Goal: Information Seeking & Learning: Learn about a topic

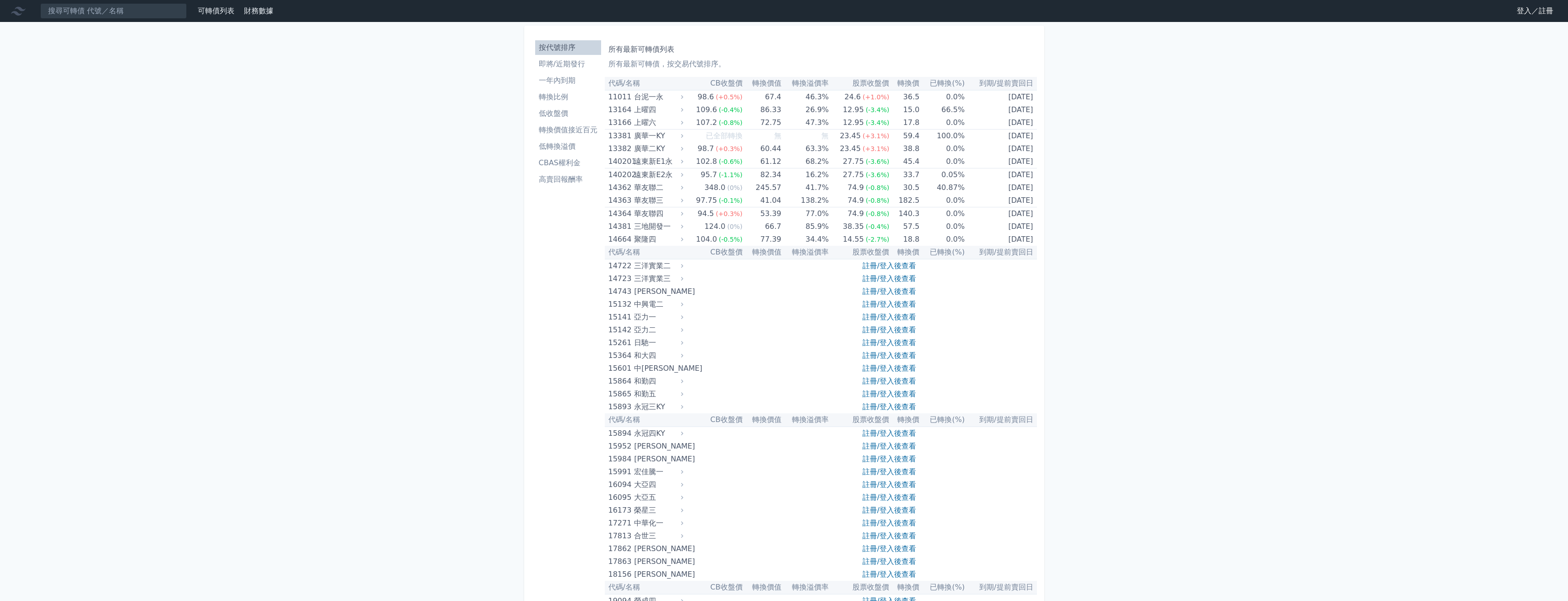
click at [1526, 13] on link "登入／註冊" at bounding box center [1534, 11] width 52 height 15
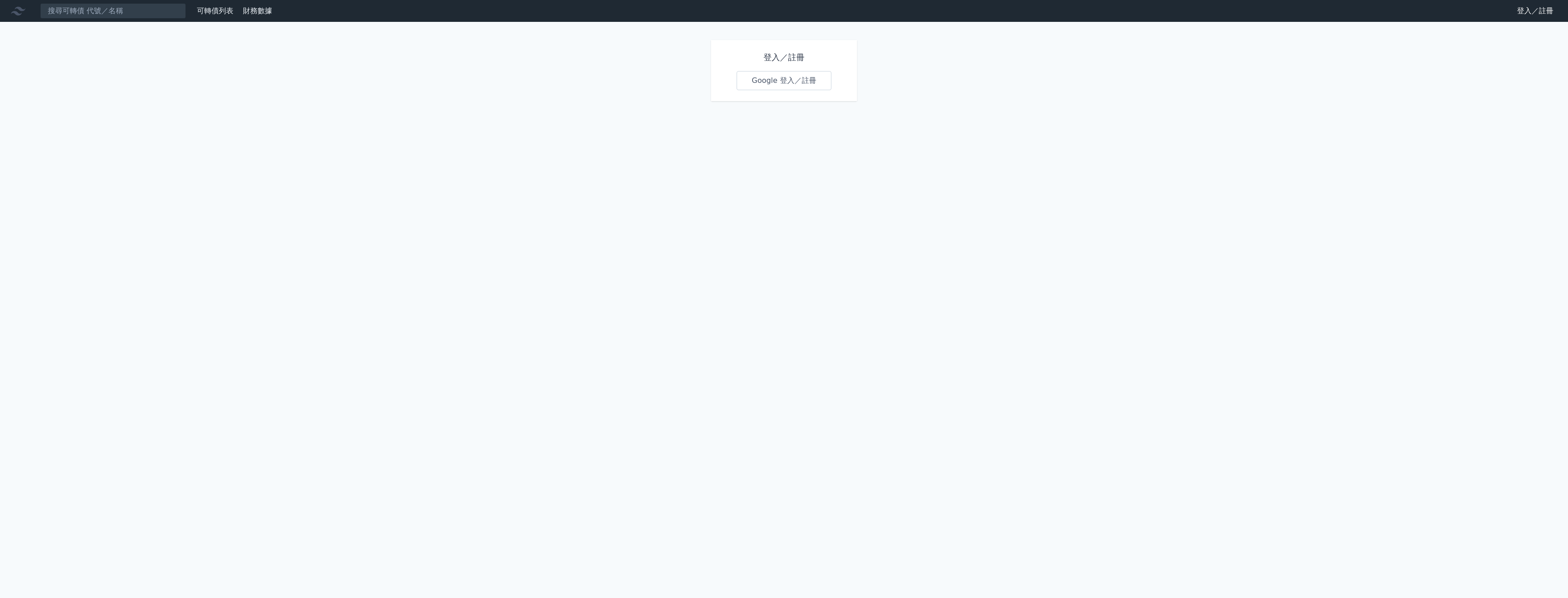
click at [775, 83] on link "Google 登入／註冊" at bounding box center [784, 80] width 94 height 19
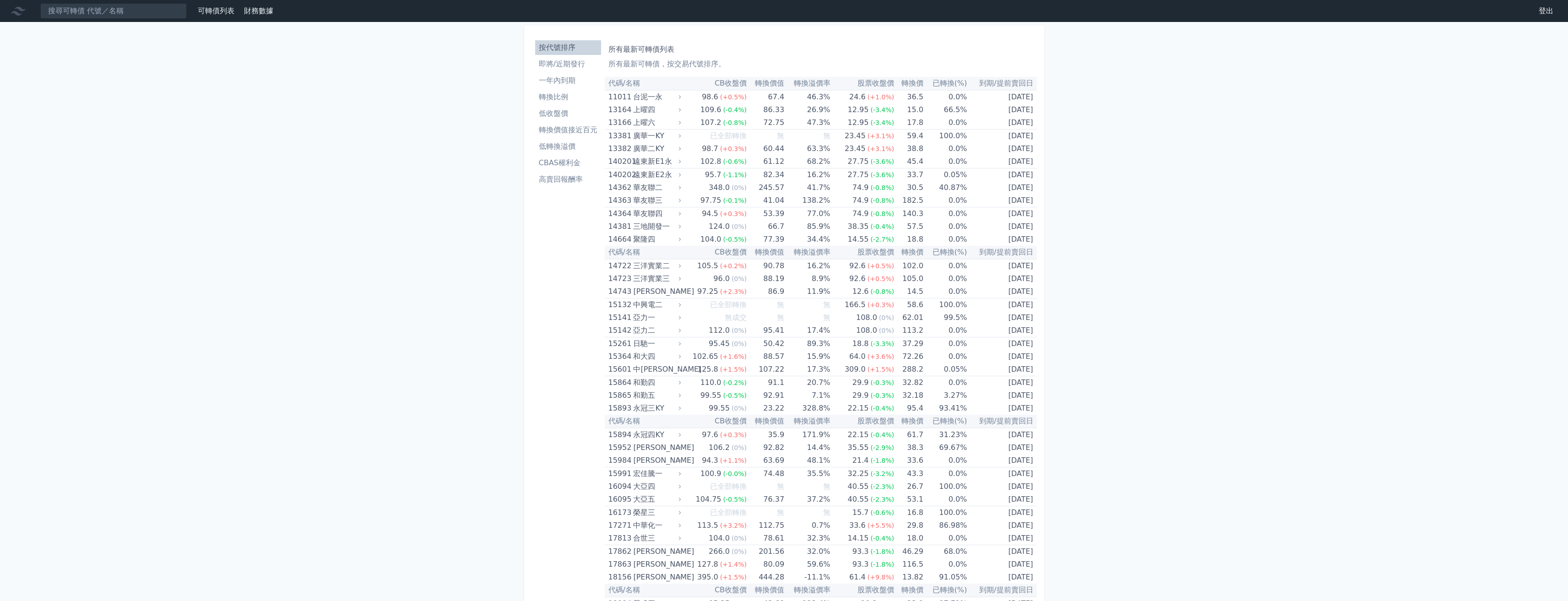
click at [574, 115] on li "低收盤價" at bounding box center [568, 114] width 66 height 11
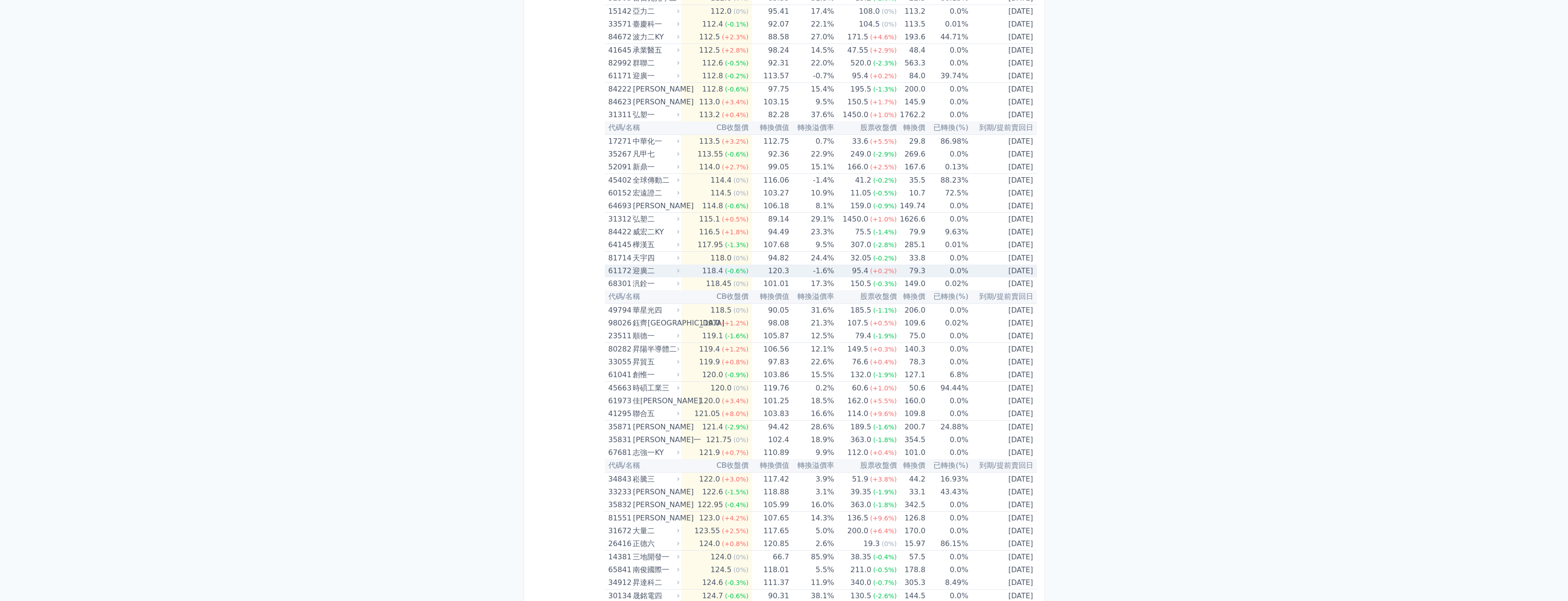
scroll to position [3359, 0]
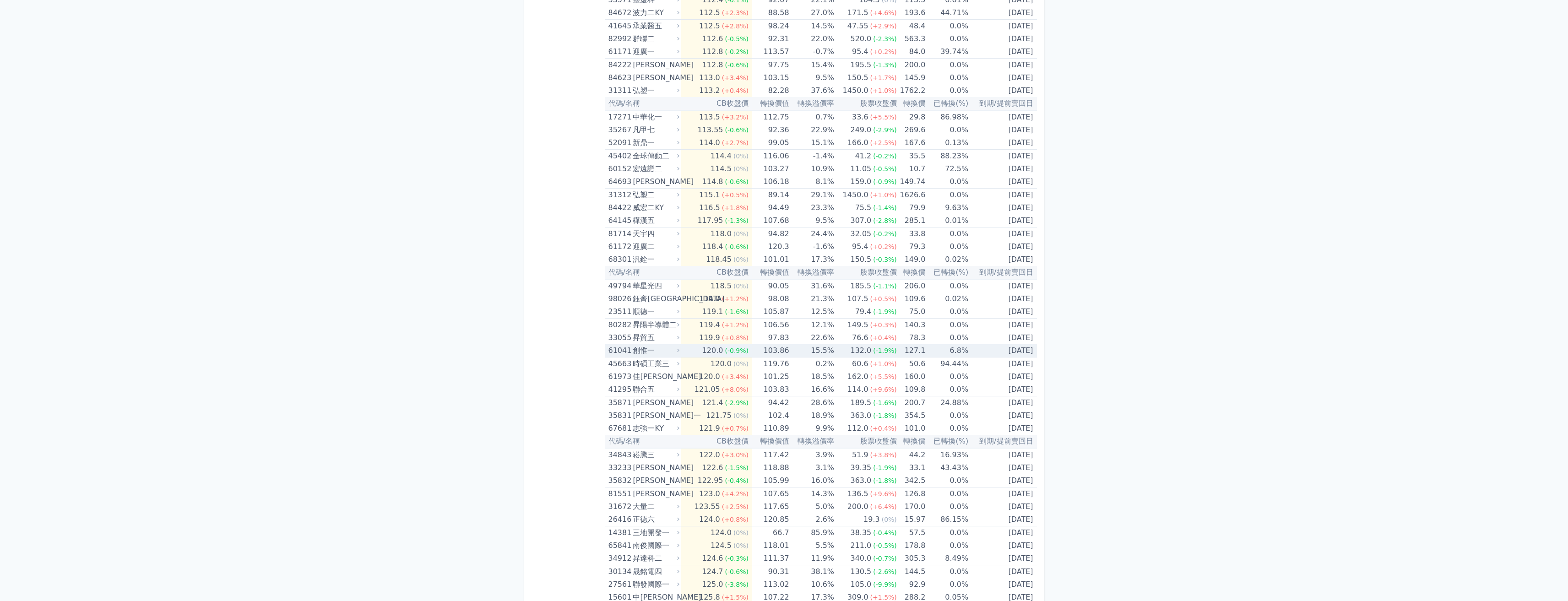
click at [653, 349] on div "創惟一" at bounding box center [655, 351] width 45 height 13
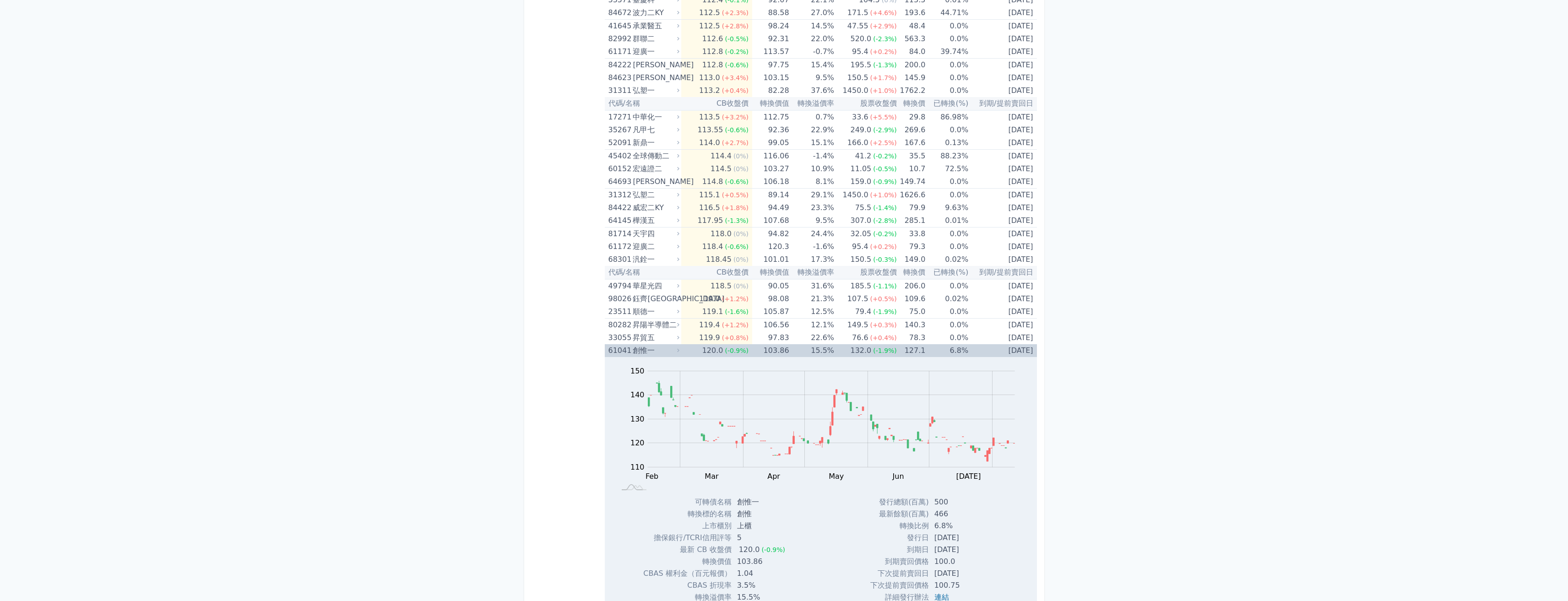
click at [653, 349] on div "創惟一" at bounding box center [655, 351] width 45 height 13
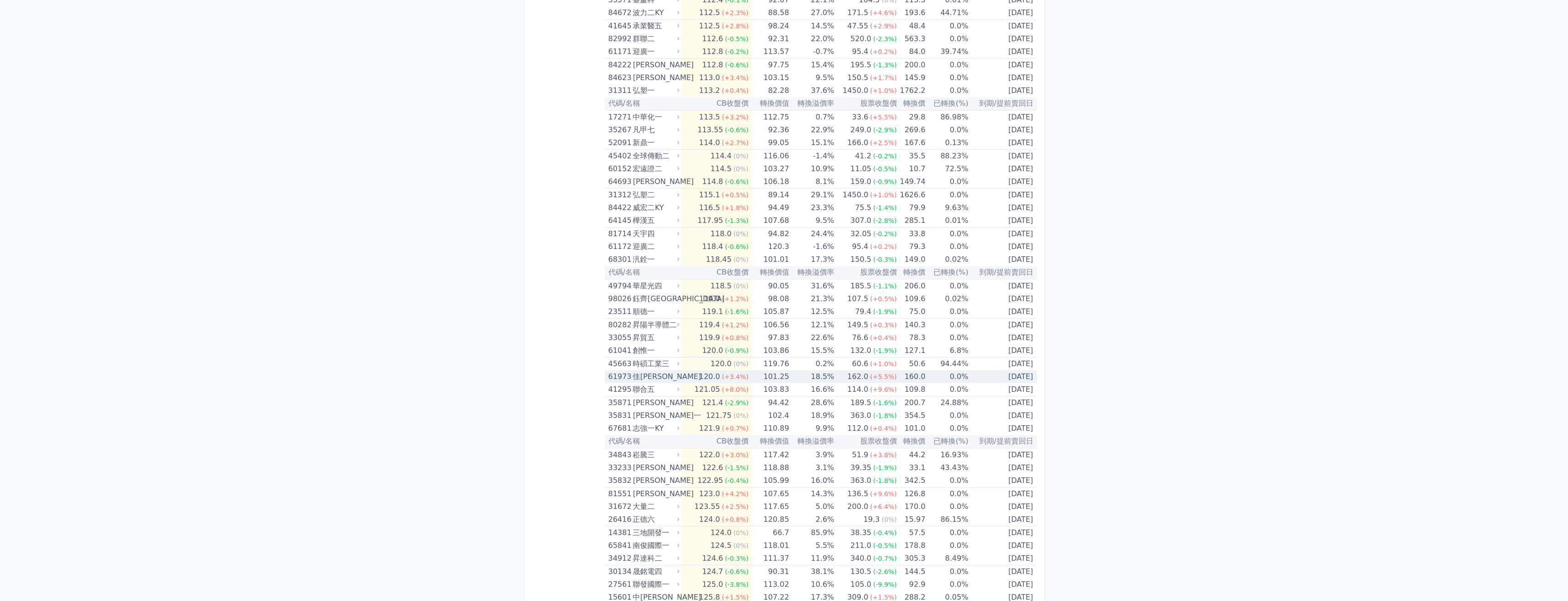
click at [653, 376] on div "佳[PERSON_NAME]" at bounding box center [655, 377] width 45 height 13
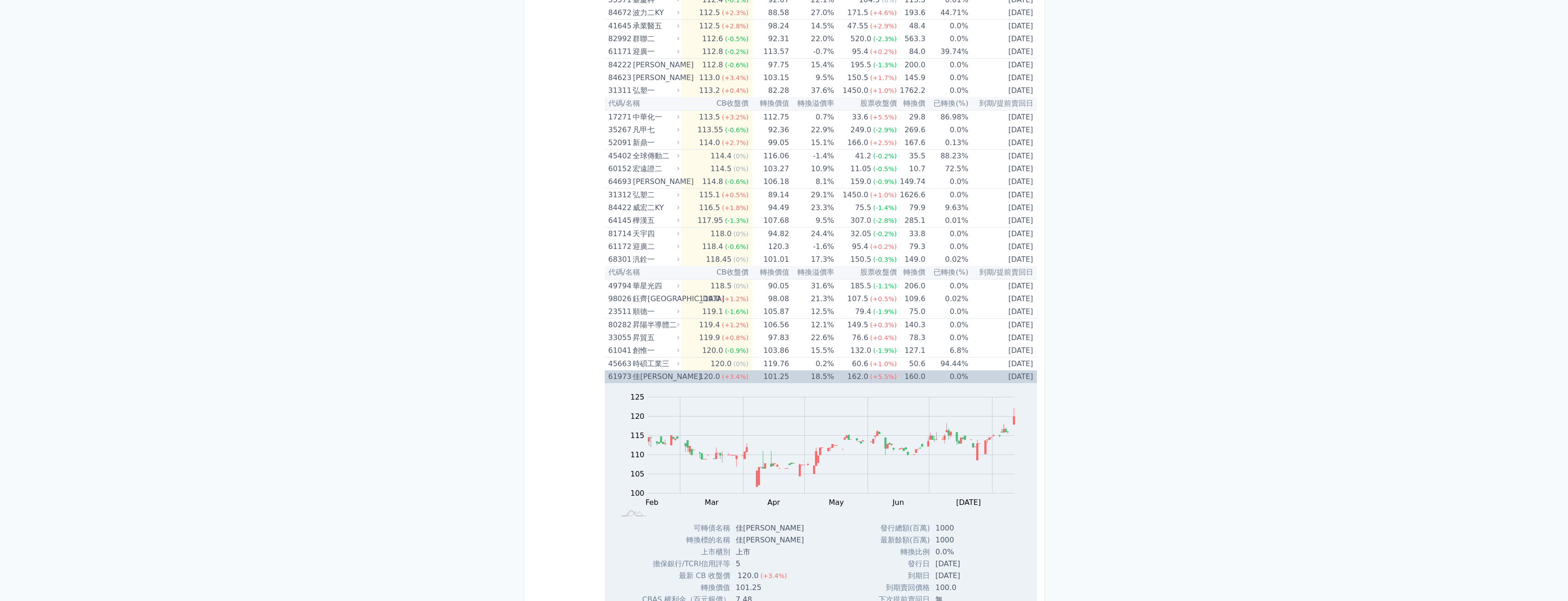
click at [653, 376] on div "佳[PERSON_NAME]" at bounding box center [655, 377] width 45 height 13
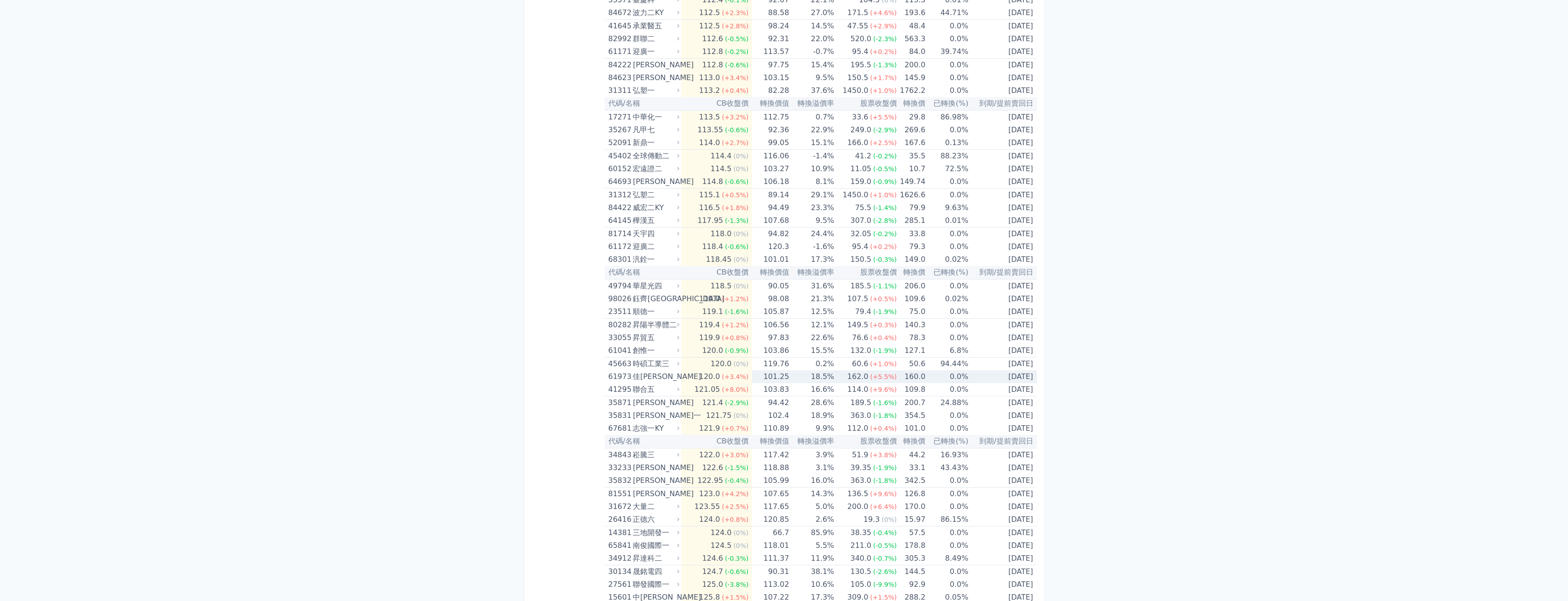
click at [653, 376] on div "佳[PERSON_NAME]" at bounding box center [655, 377] width 45 height 13
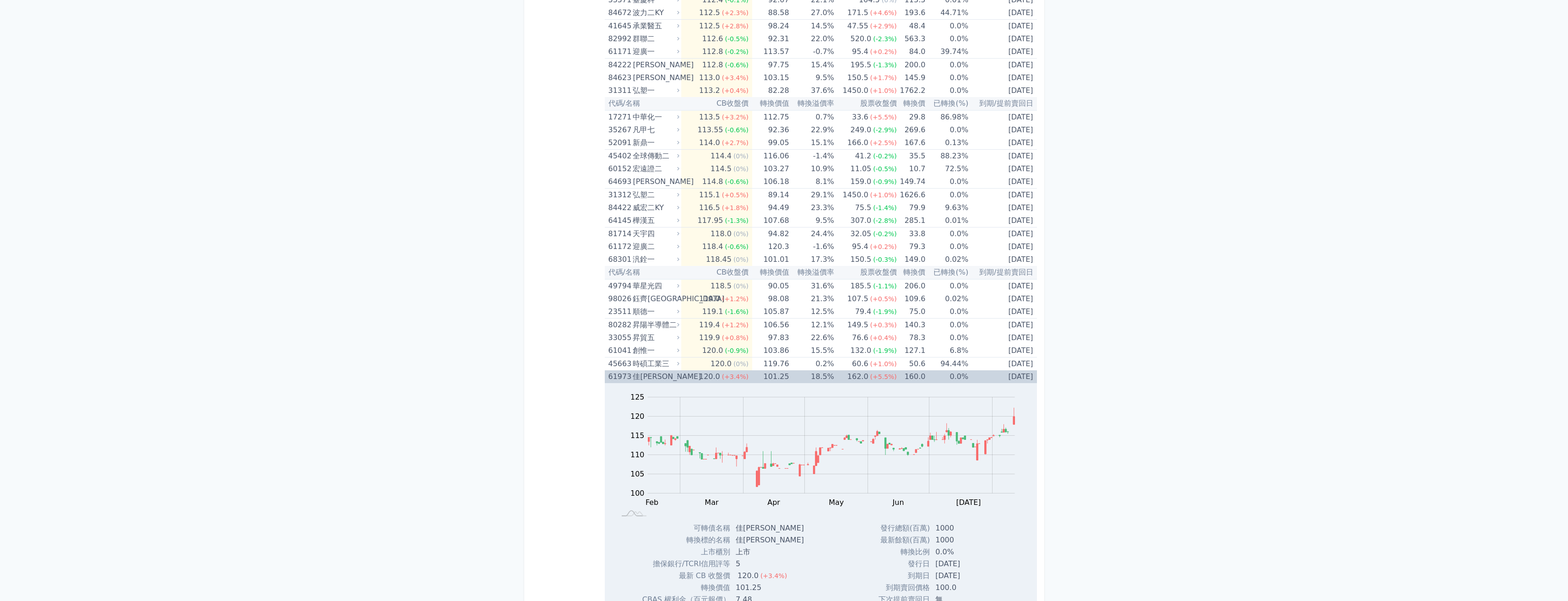
click at [653, 376] on div "佳[PERSON_NAME]" at bounding box center [655, 377] width 45 height 13
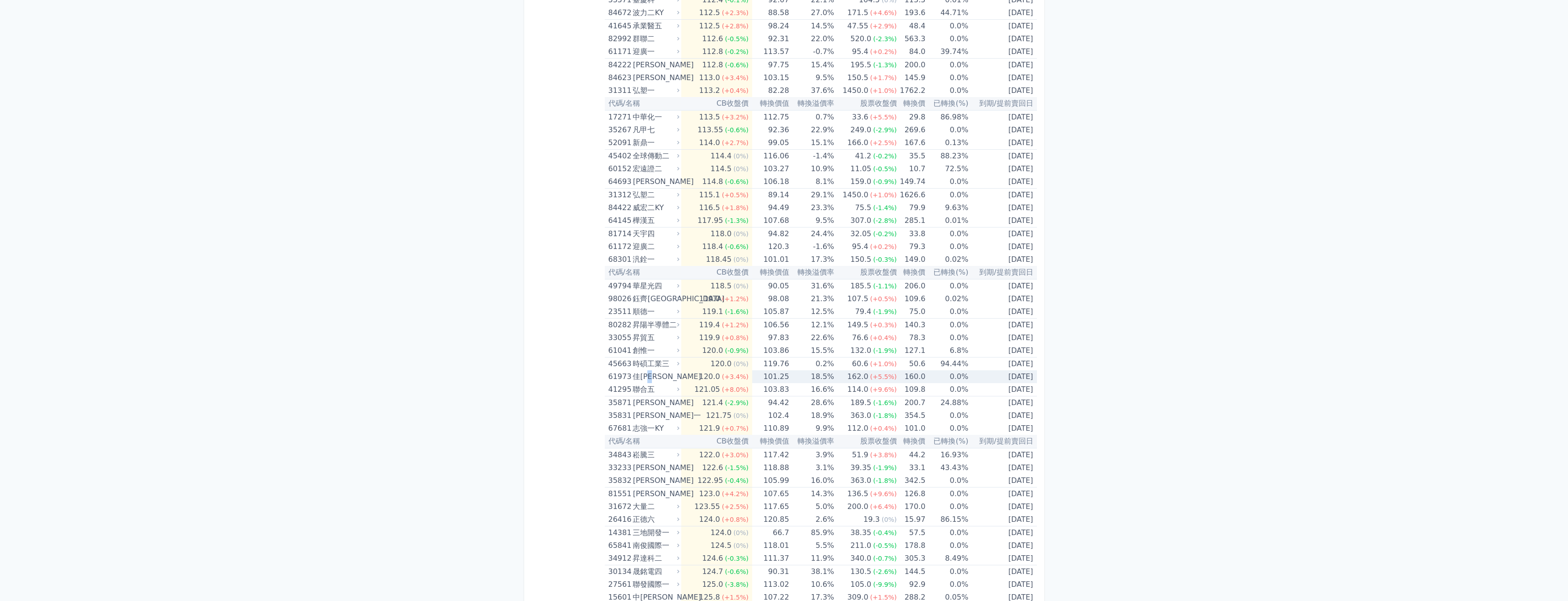
click at [656, 377] on div "佳[PERSON_NAME]" at bounding box center [655, 377] width 45 height 13
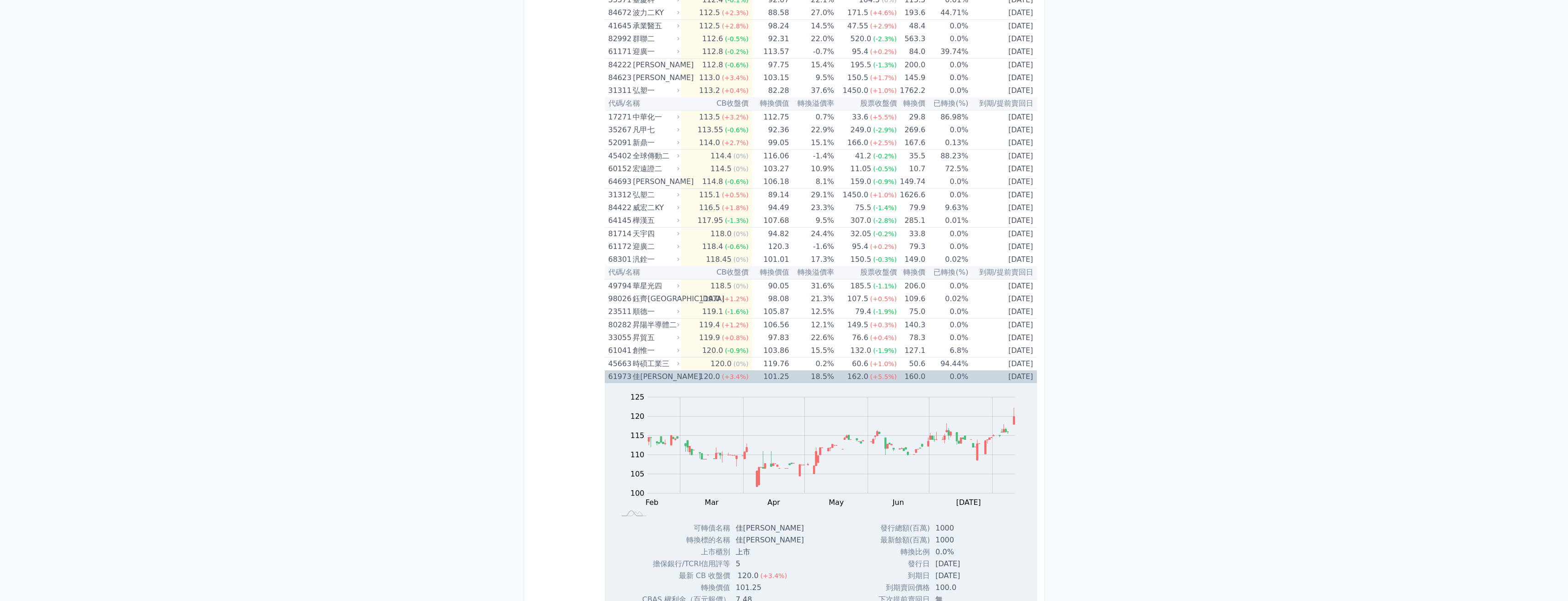
scroll to position [3404, 0]
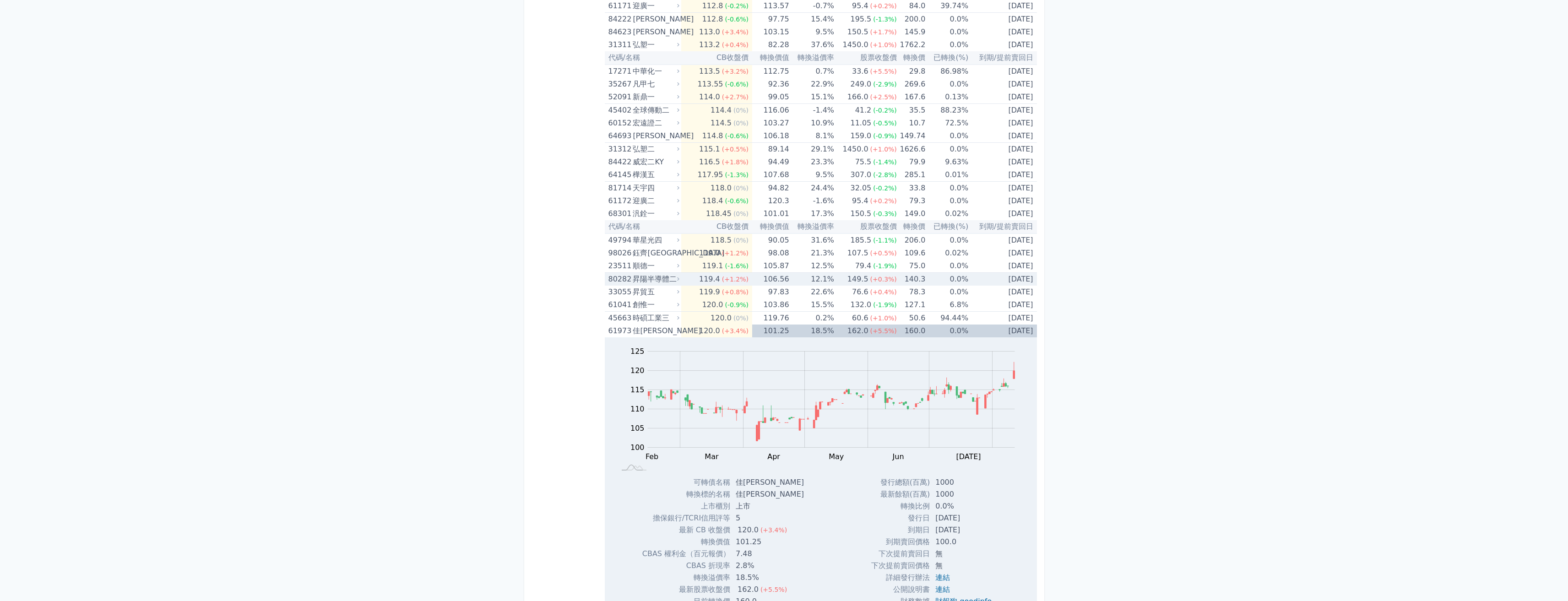
click at [658, 278] on div "昇陽半導體二" at bounding box center [655, 280] width 45 height 13
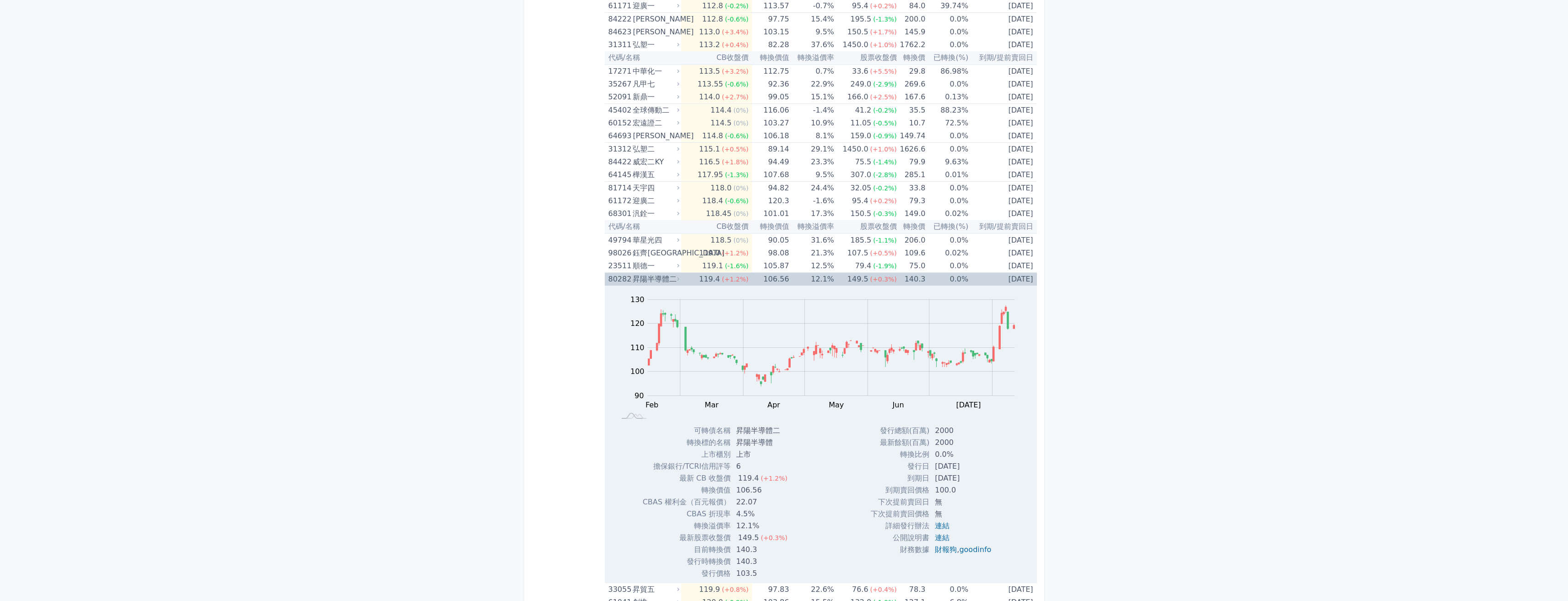
click at [658, 278] on div "昇陽半導體二" at bounding box center [655, 280] width 45 height 13
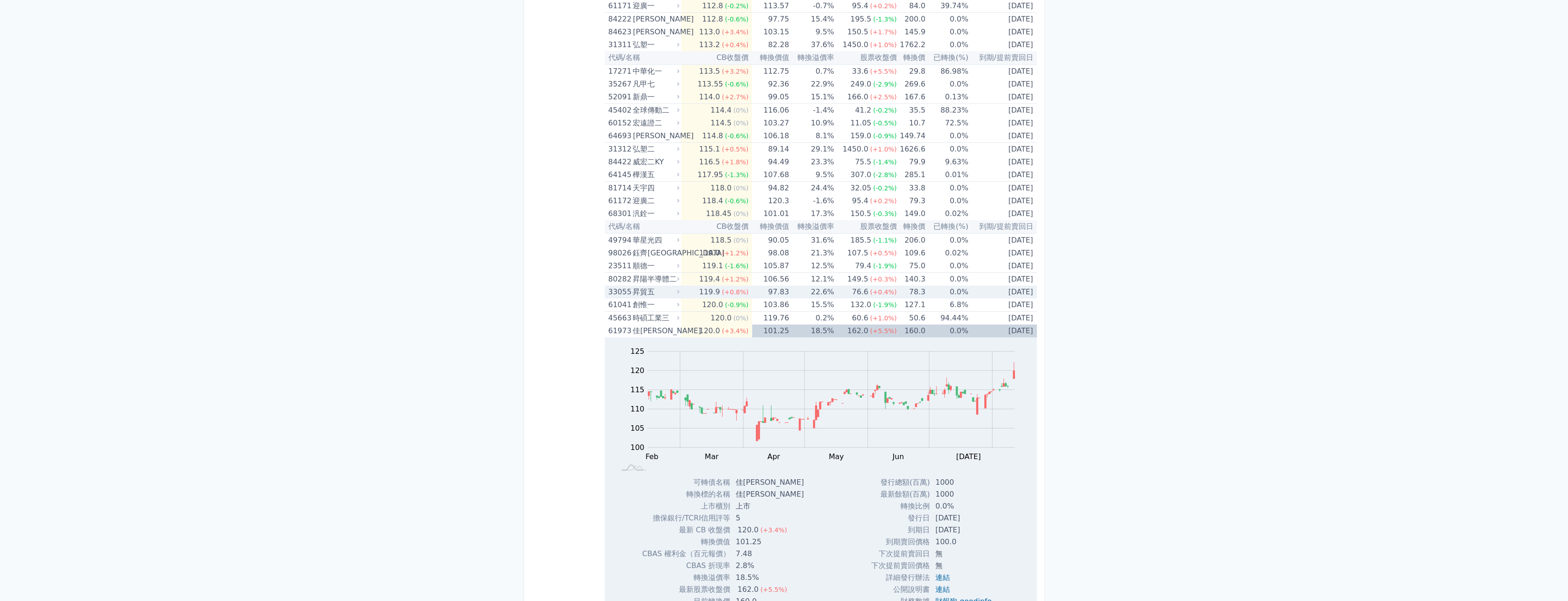
click at [653, 290] on div "昇貿五" at bounding box center [655, 292] width 45 height 13
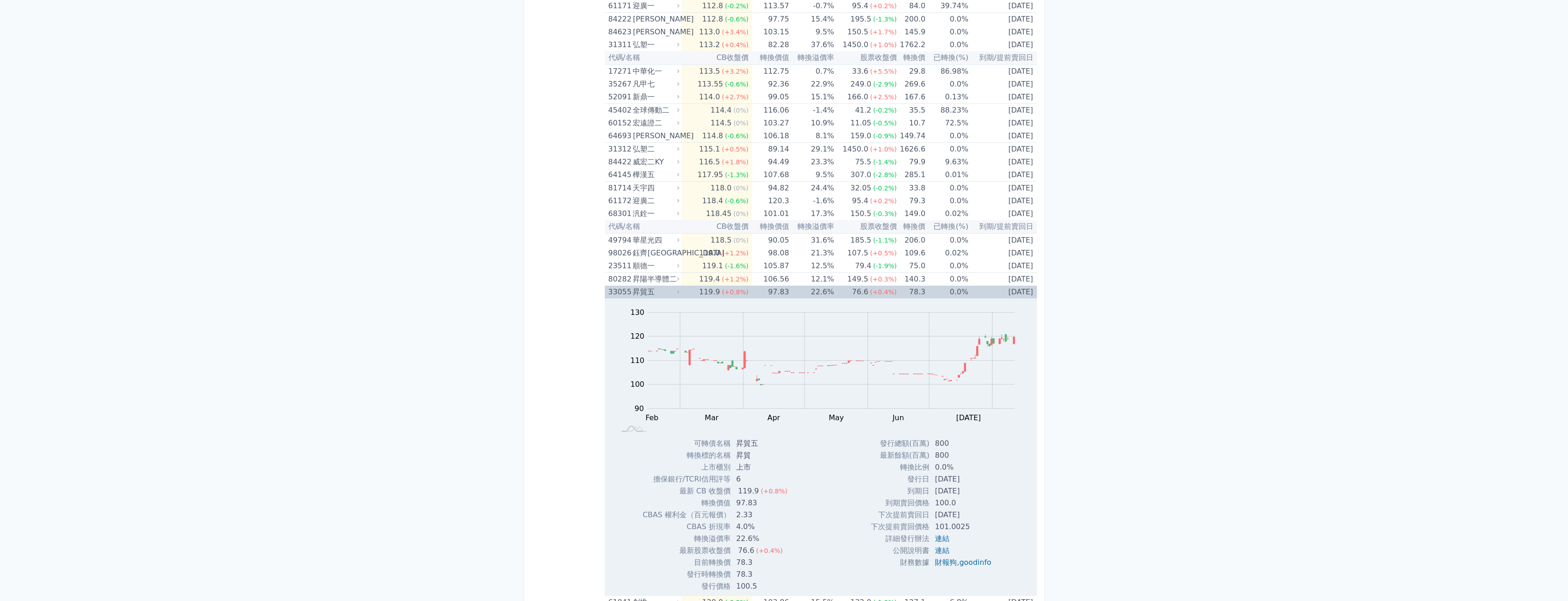
click at [653, 290] on div "昇貿五" at bounding box center [655, 292] width 45 height 13
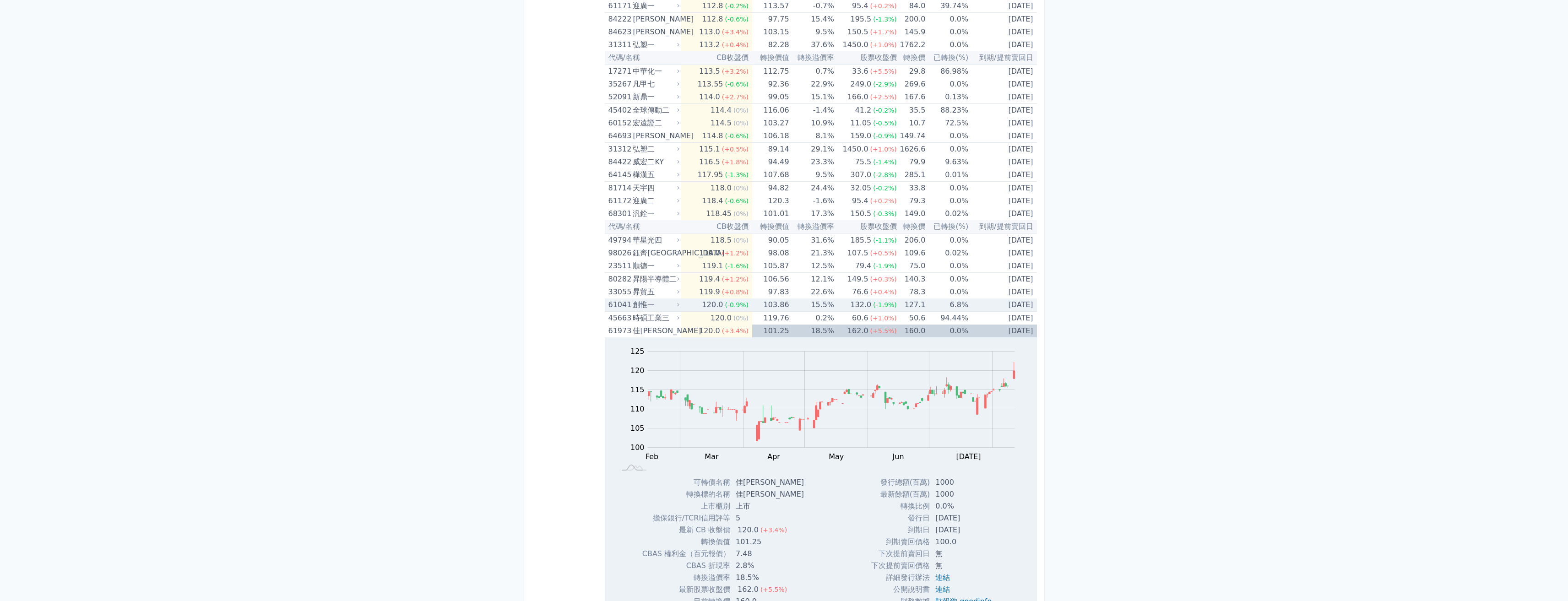
click at [646, 300] on div "創惟一" at bounding box center [655, 305] width 45 height 13
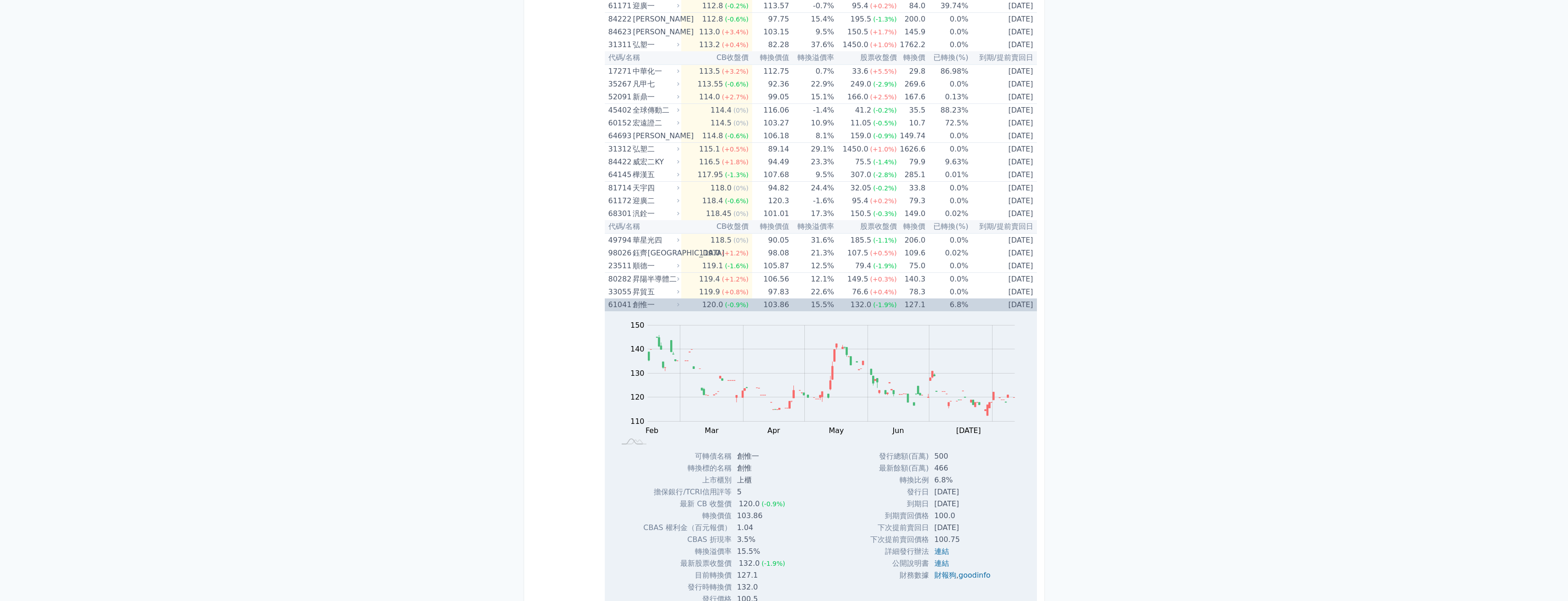
click at [646, 300] on div "創惟一" at bounding box center [655, 305] width 45 height 13
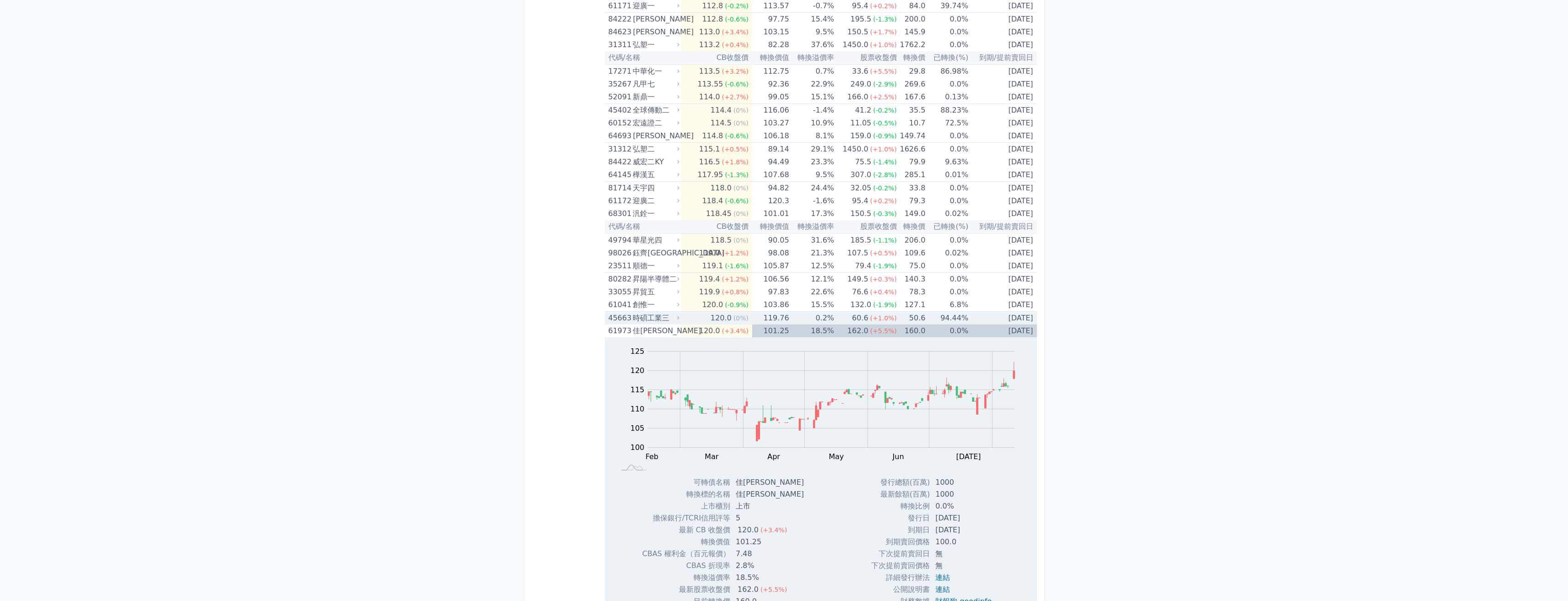
click at [646, 313] on div "時碩工業三" at bounding box center [655, 318] width 45 height 13
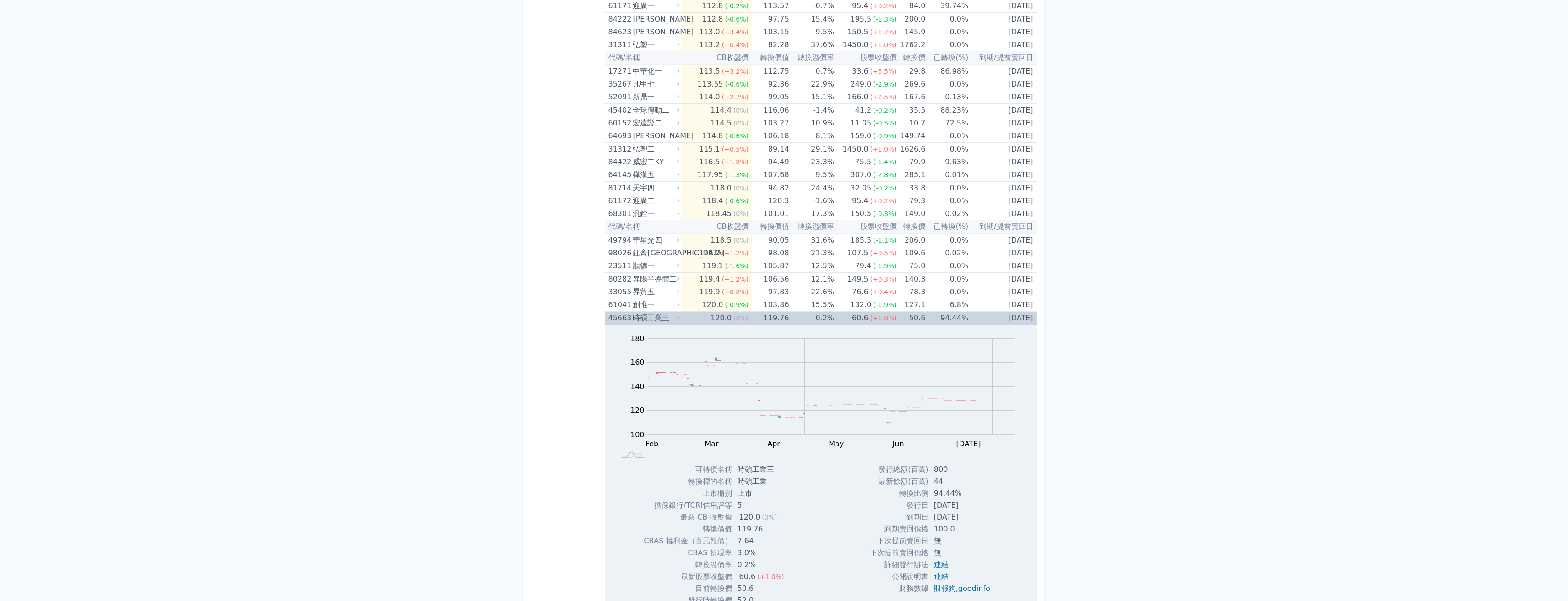
click at [646, 317] on div "時碩工業三" at bounding box center [655, 318] width 45 height 13
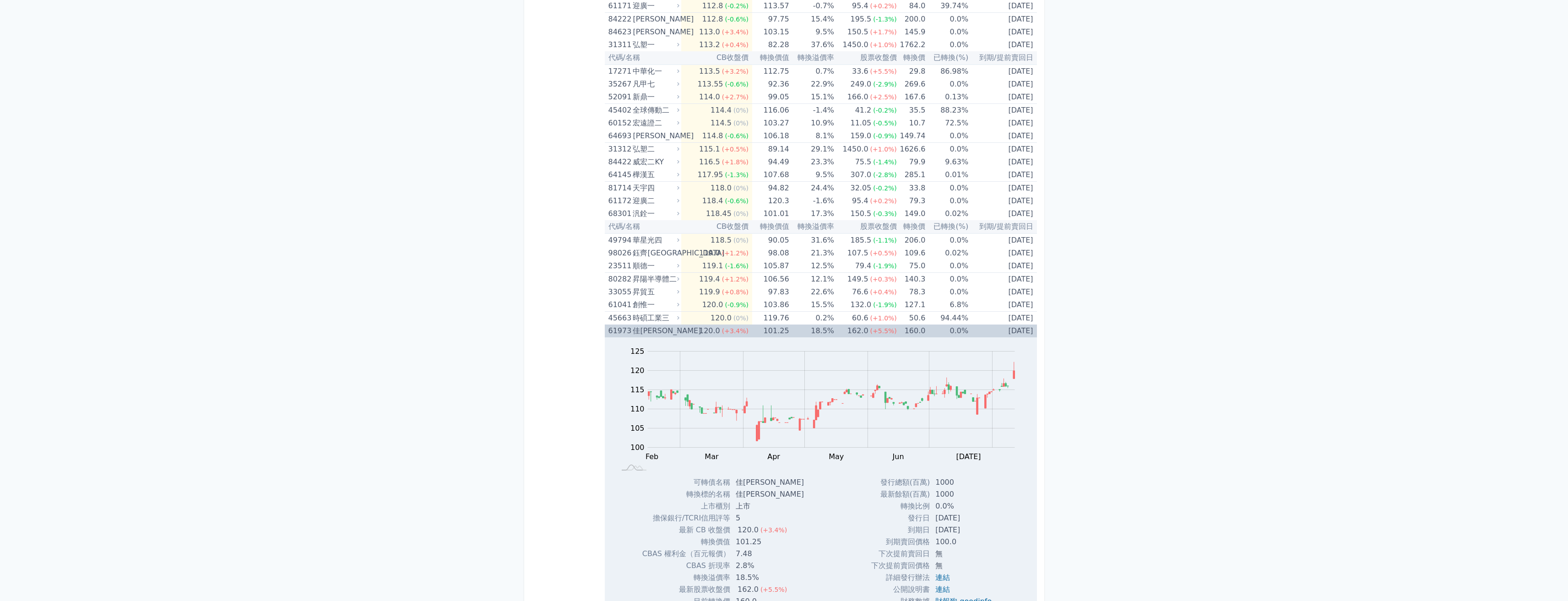
click at [640, 331] on div "佳[PERSON_NAME]" at bounding box center [655, 331] width 45 height 13
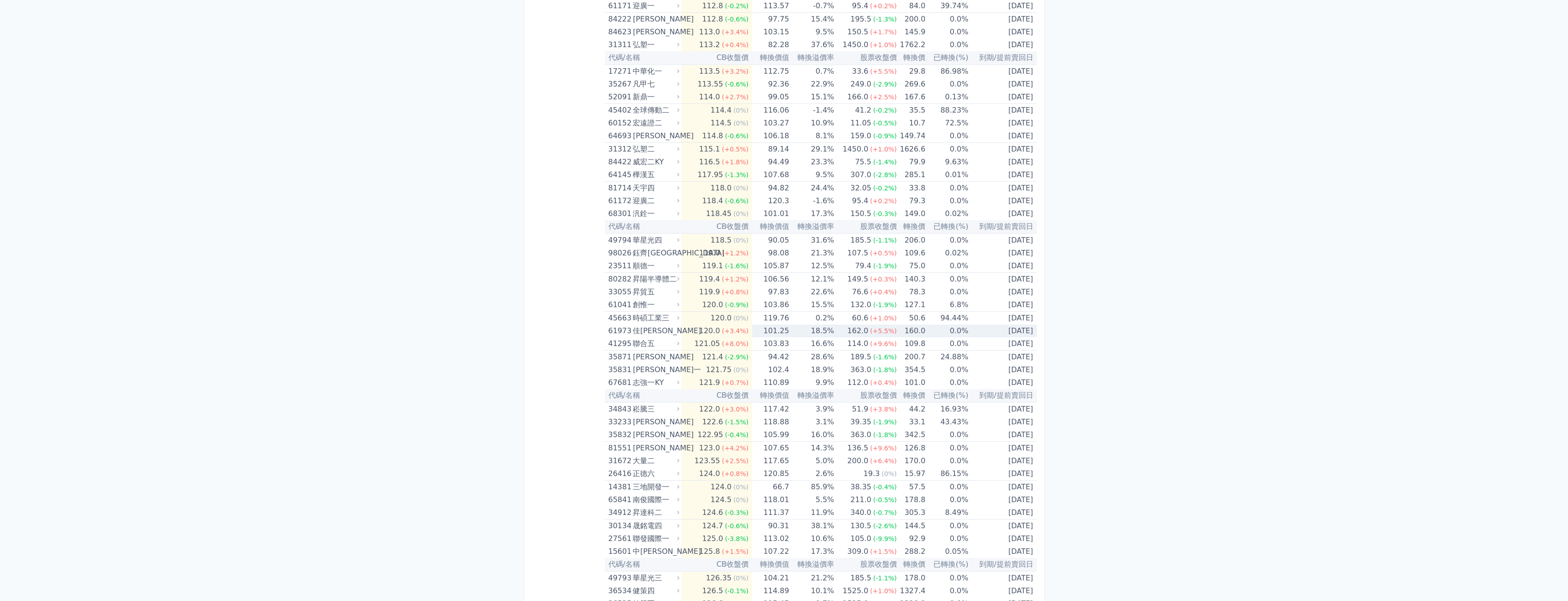
click at [641, 331] on div "佳[PERSON_NAME]" at bounding box center [655, 331] width 45 height 13
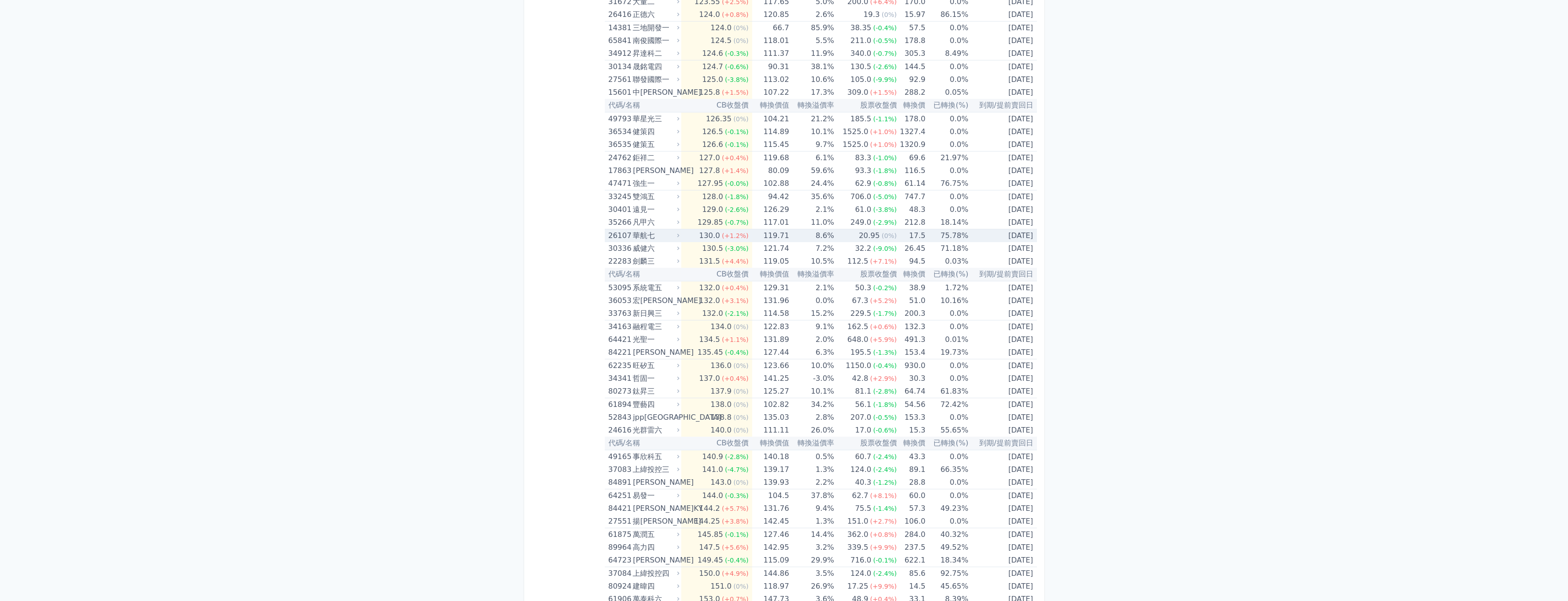
scroll to position [4183, 0]
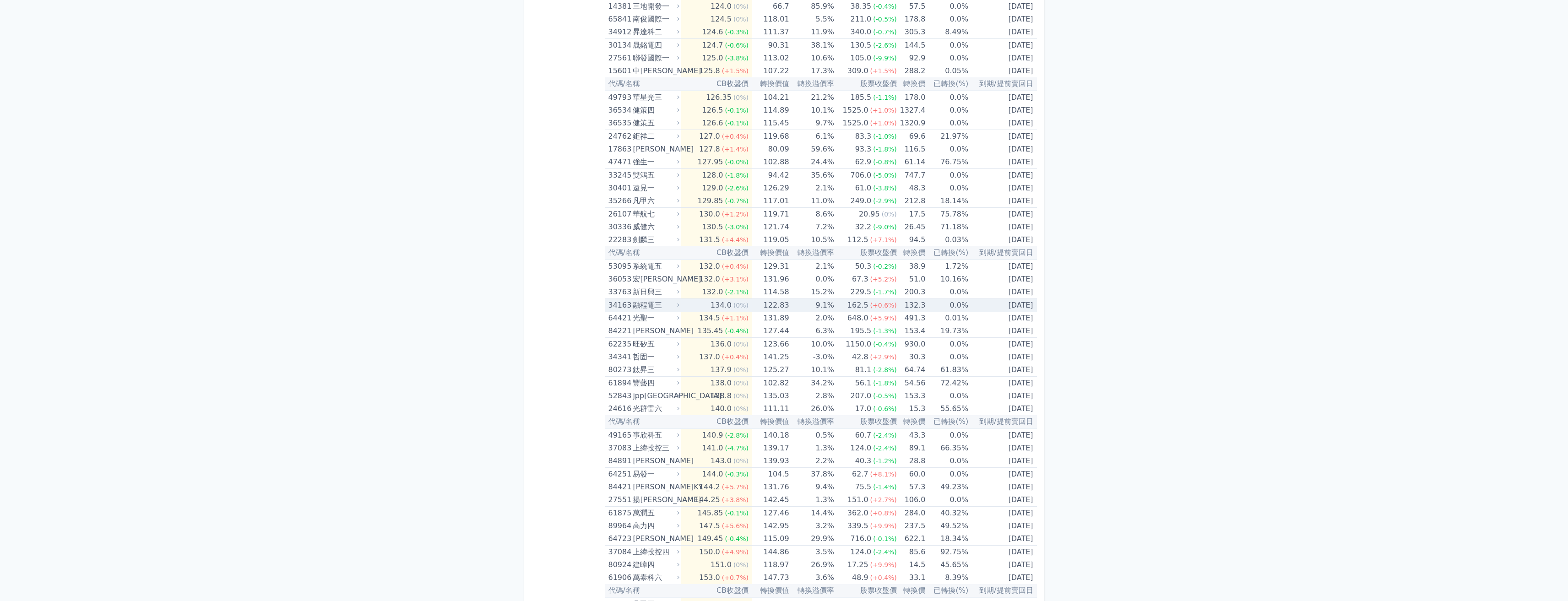
click at [645, 309] on div "融程電三" at bounding box center [655, 305] width 45 height 13
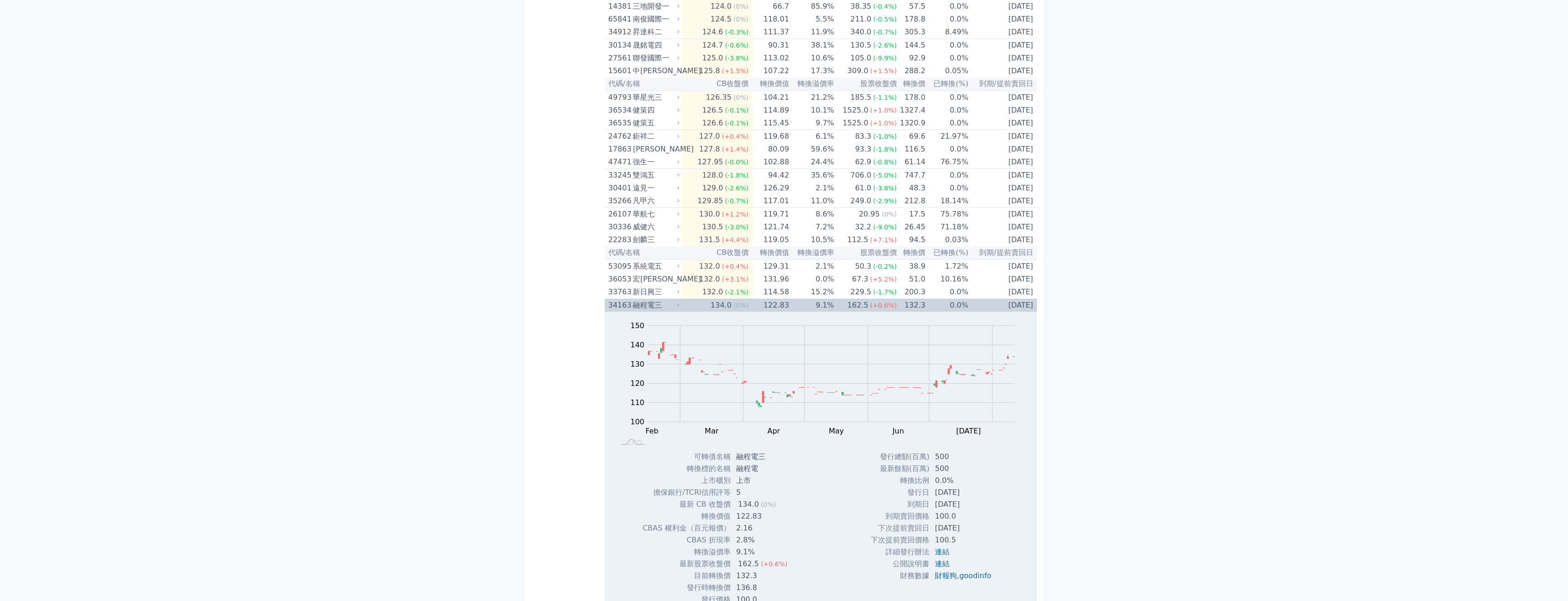
click at [645, 309] on div "融程電三" at bounding box center [655, 305] width 45 height 13
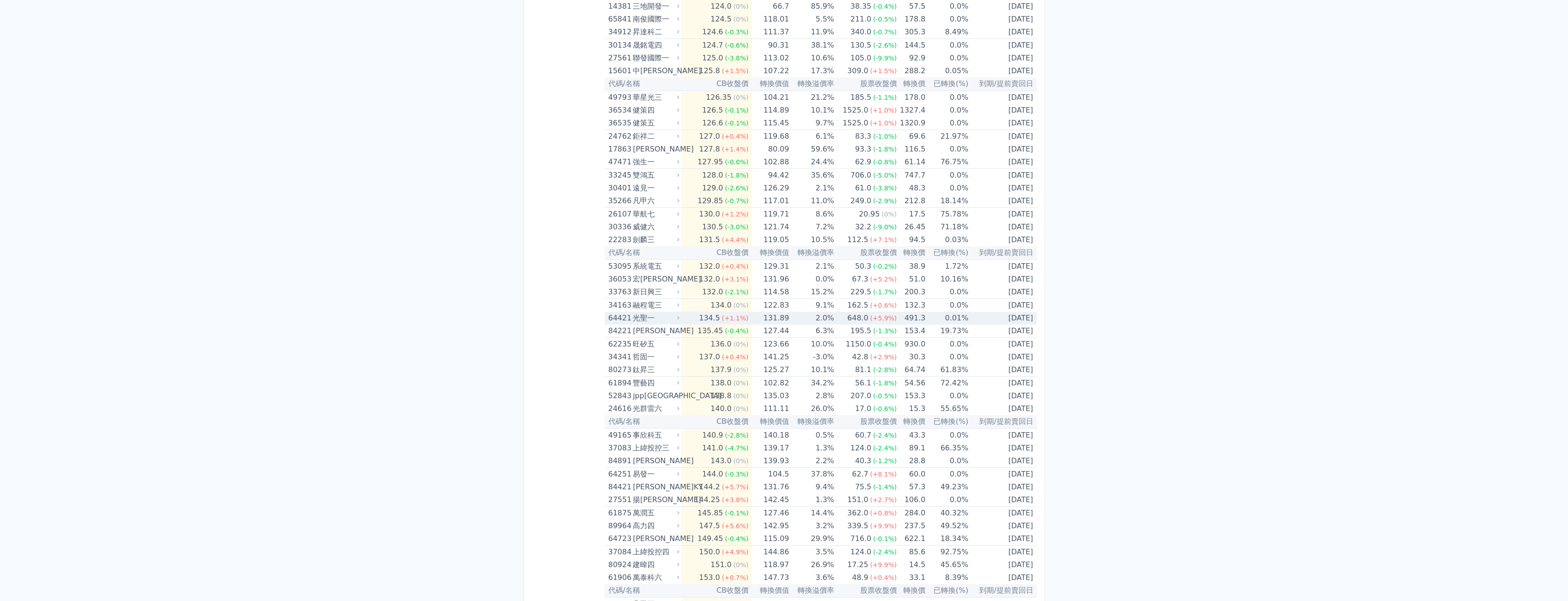
click at [646, 320] on div "光聖一" at bounding box center [655, 318] width 45 height 13
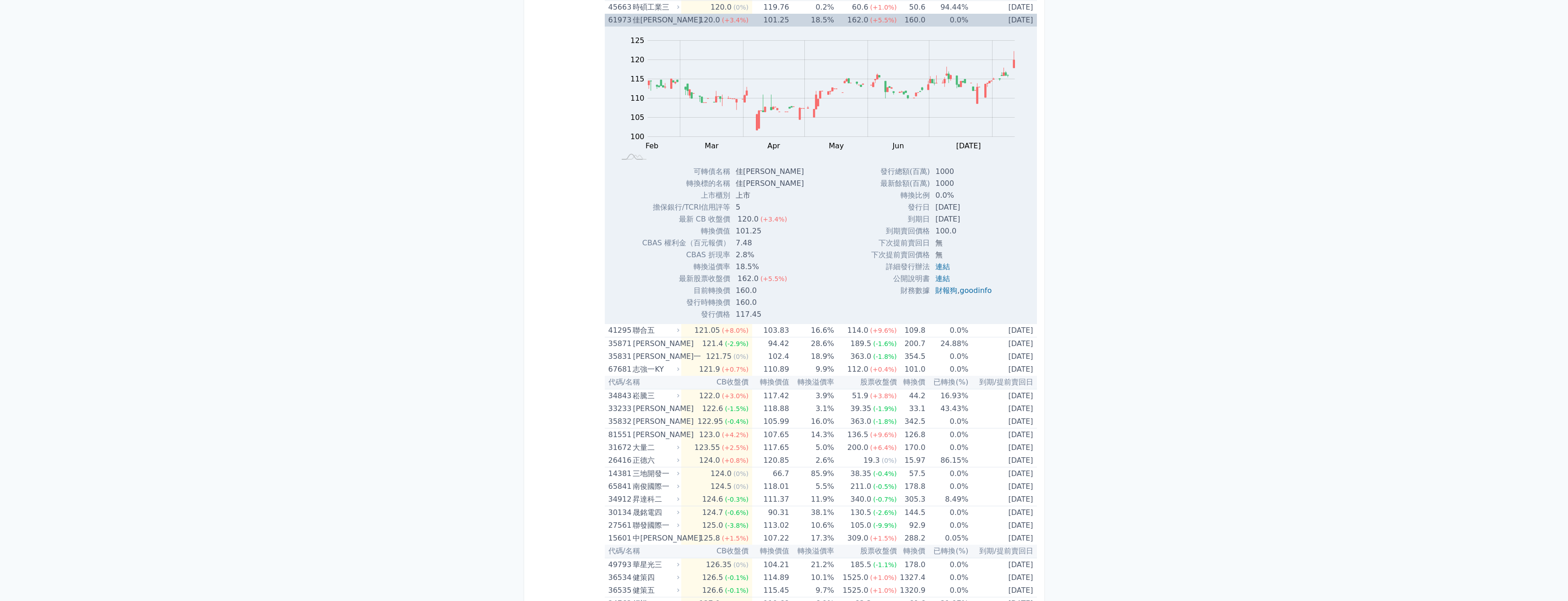
scroll to position [3725, 0]
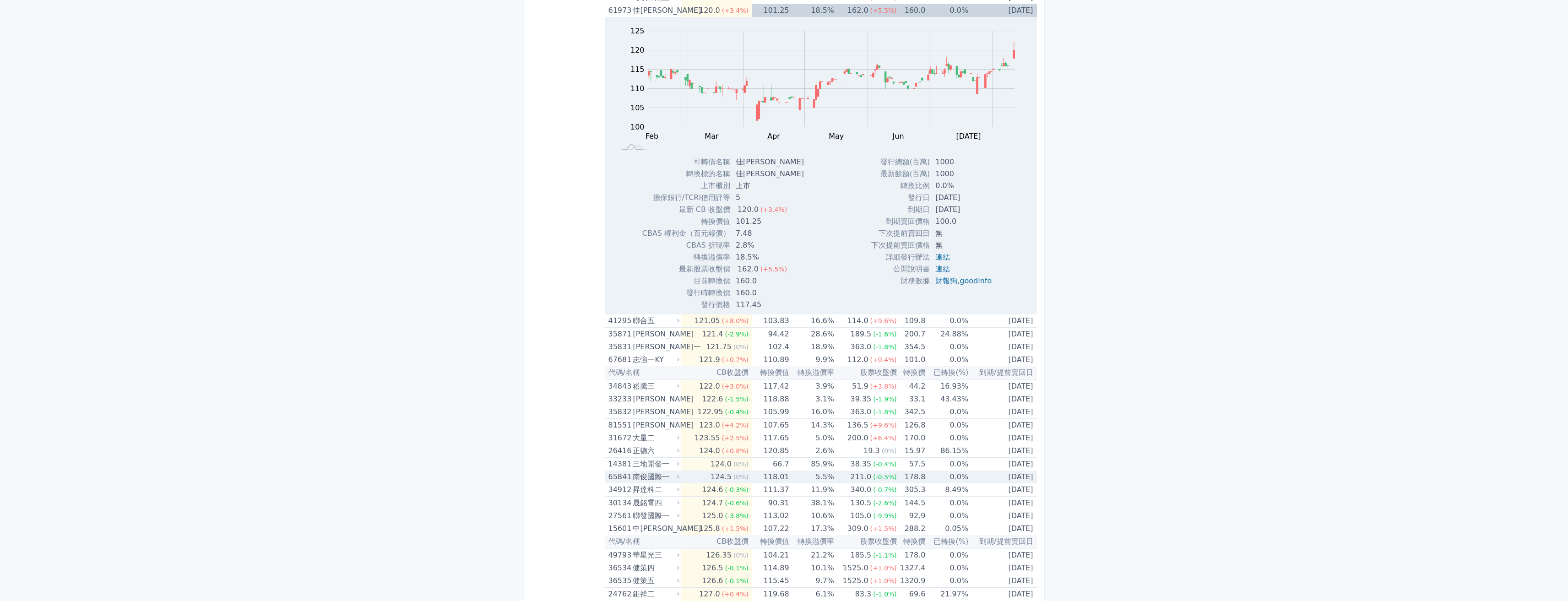
click at [652, 478] on div "南俊國際一" at bounding box center [655, 477] width 45 height 13
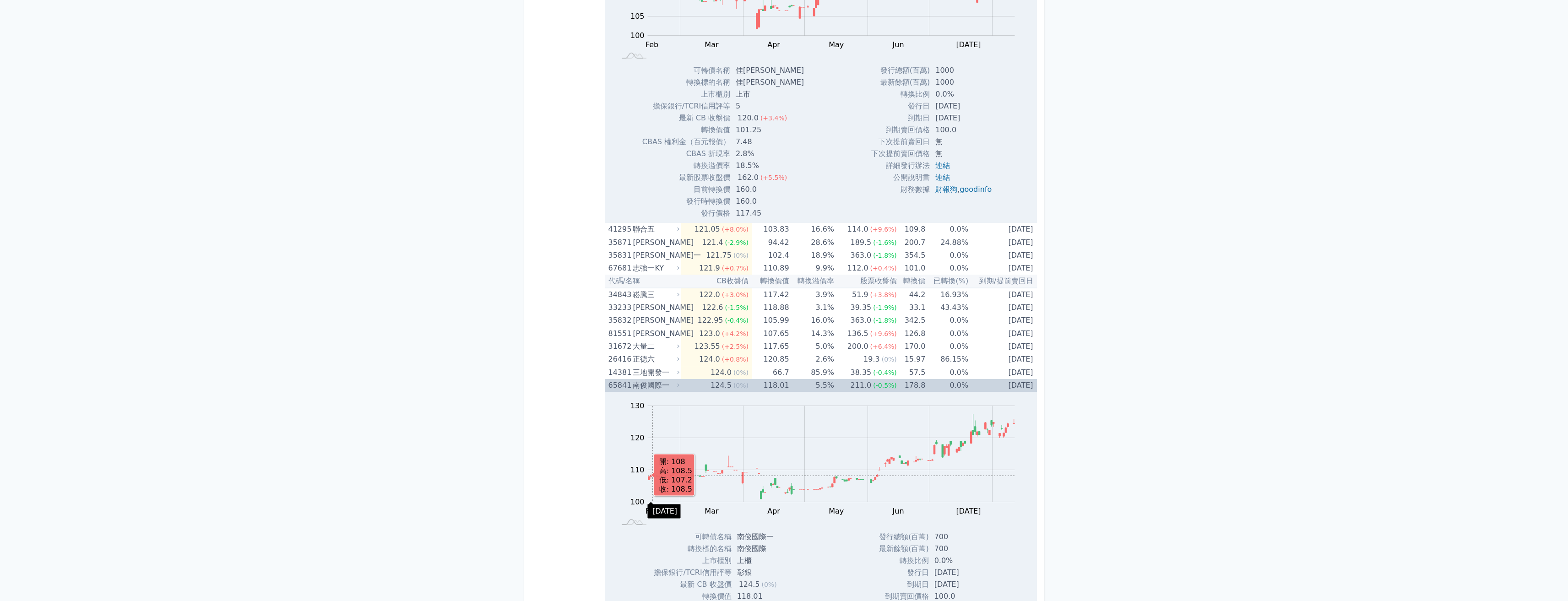
scroll to position [3862, 0]
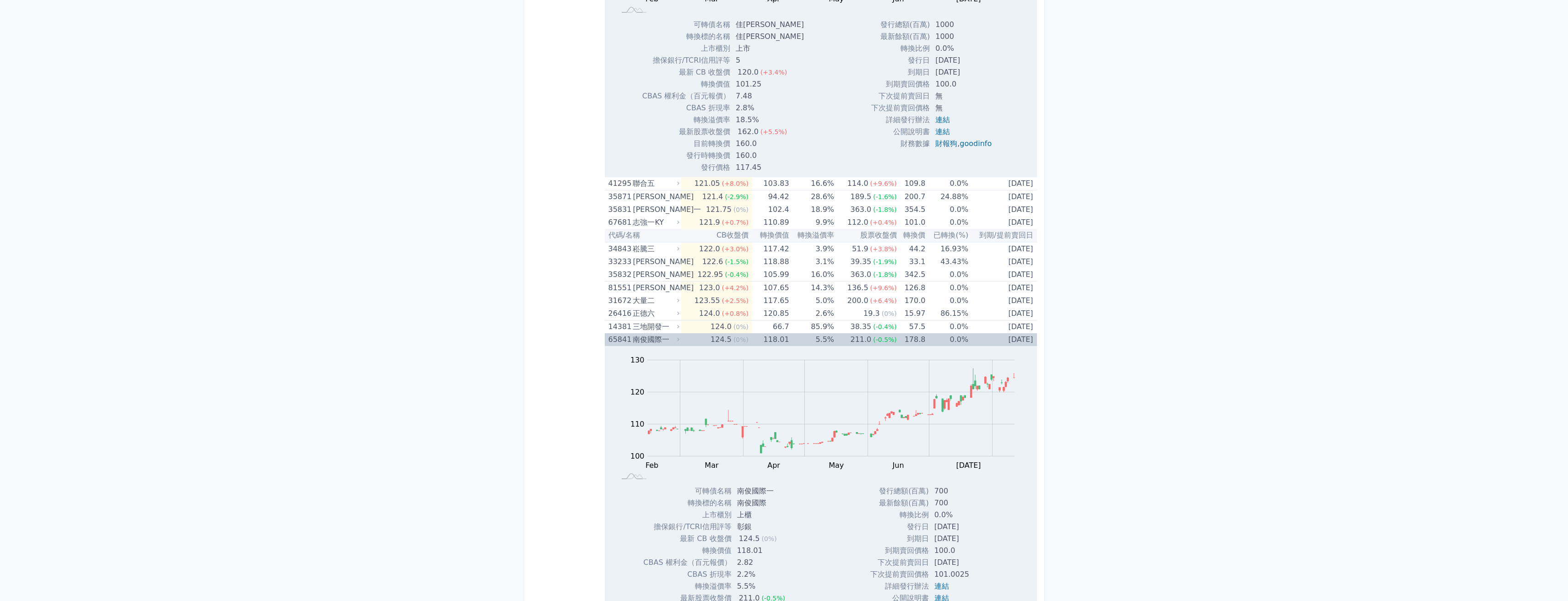
click at [648, 340] on div "南俊國際一" at bounding box center [655, 340] width 45 height 13
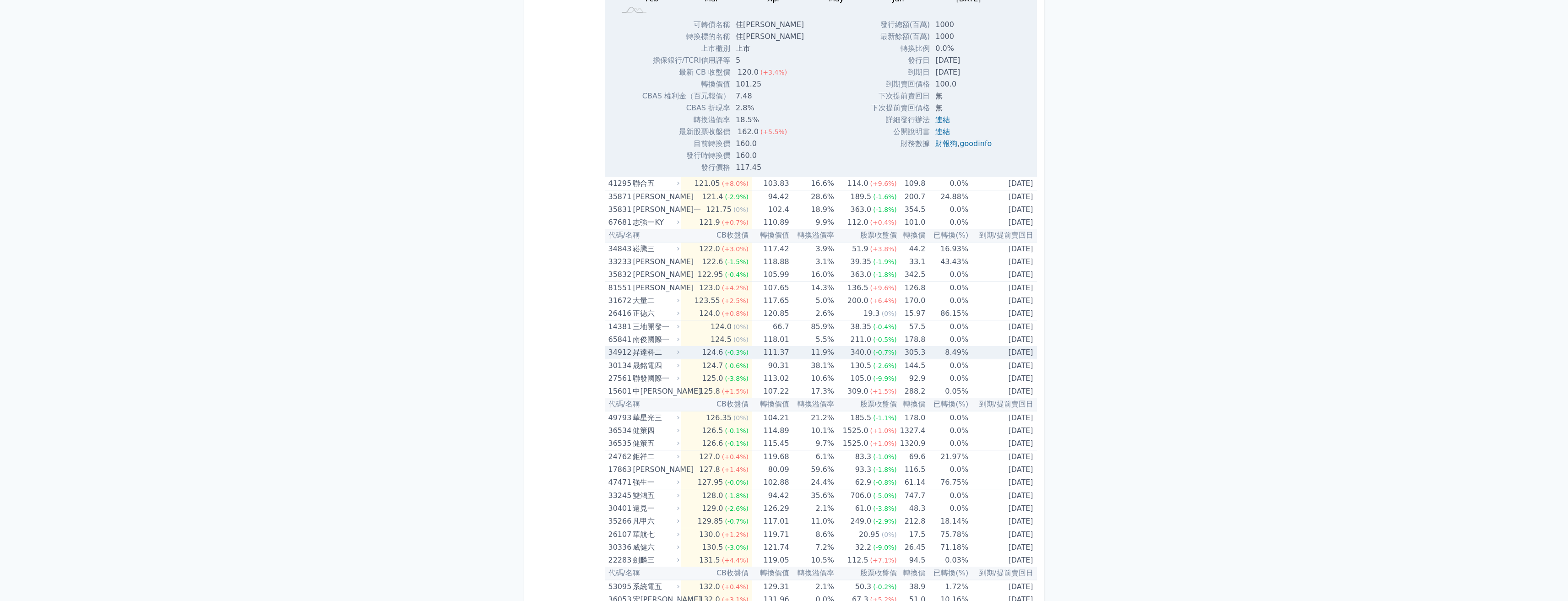
click at [651, 354] on div "昇達科二" at bounding box center [655, 353] width 45 height 13
click at [654, 367] on div "晟銘電四" at bounding box center [655, 366] width 45 height 13
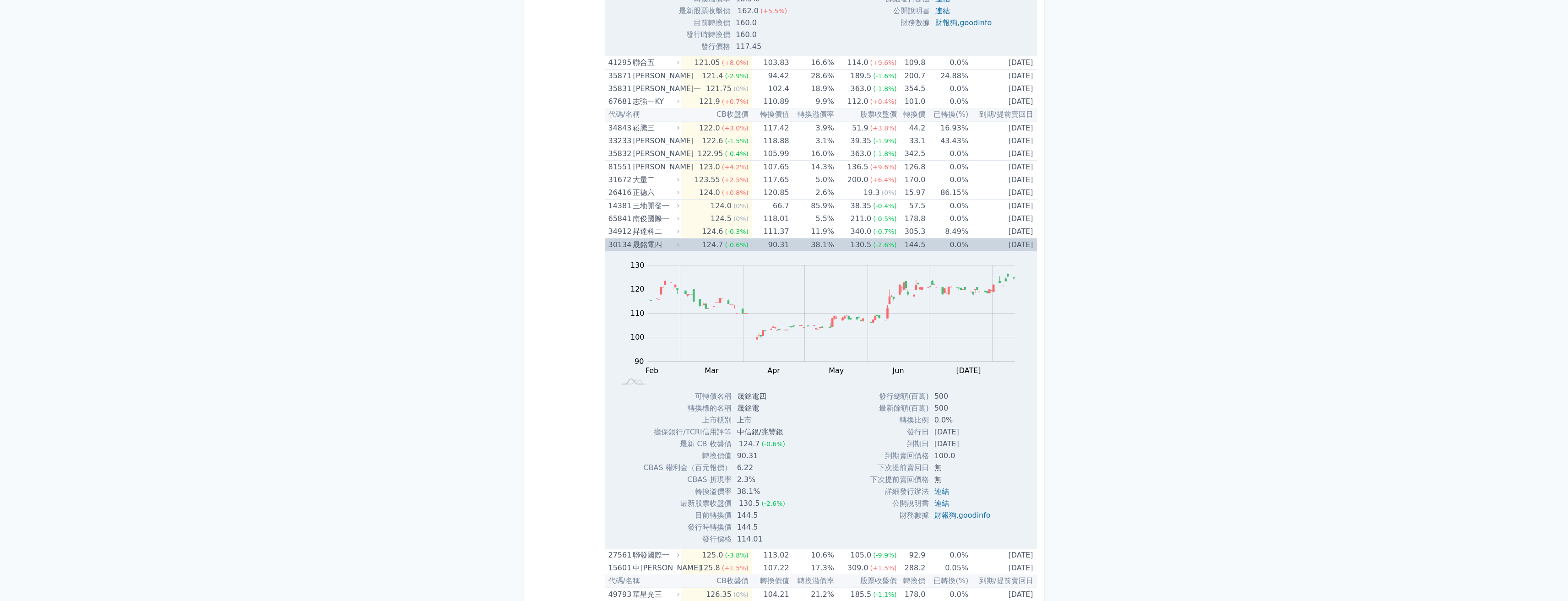
scroll to position [3999, 0]
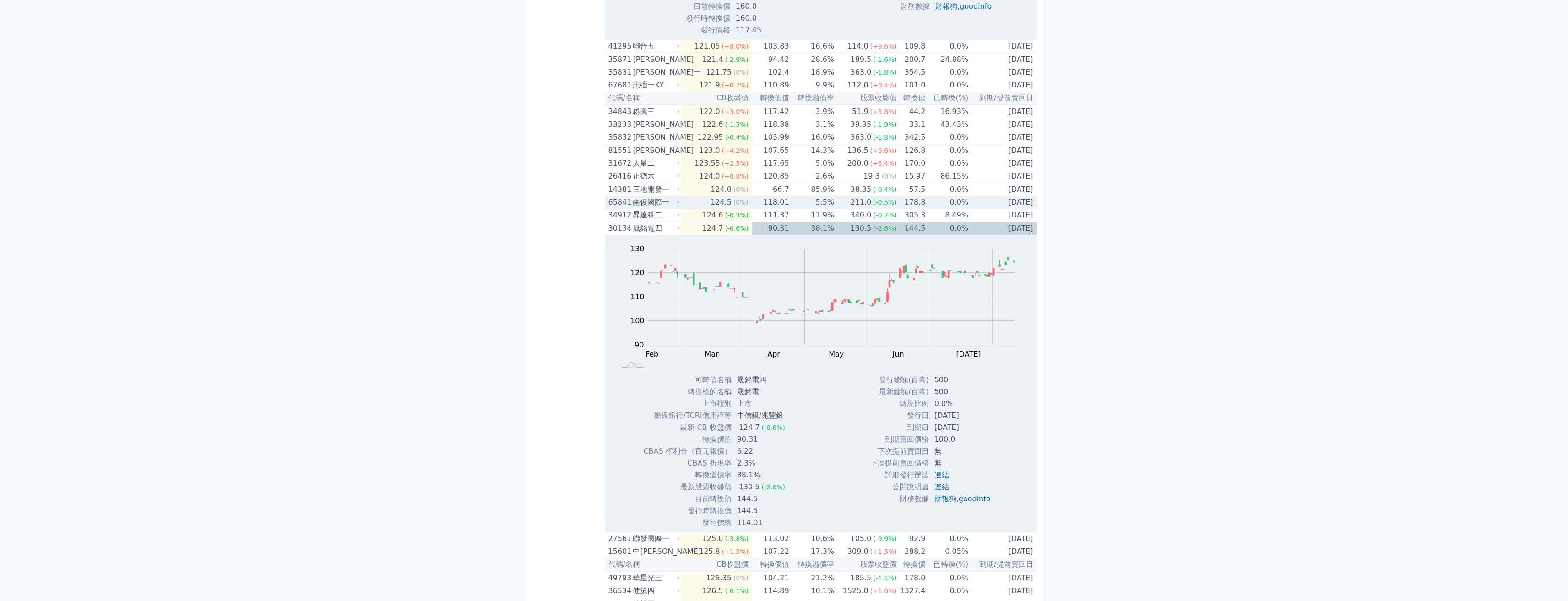
click at [861, 204] on div "211.0" at bounding box center [860, 203] width 24 height 13
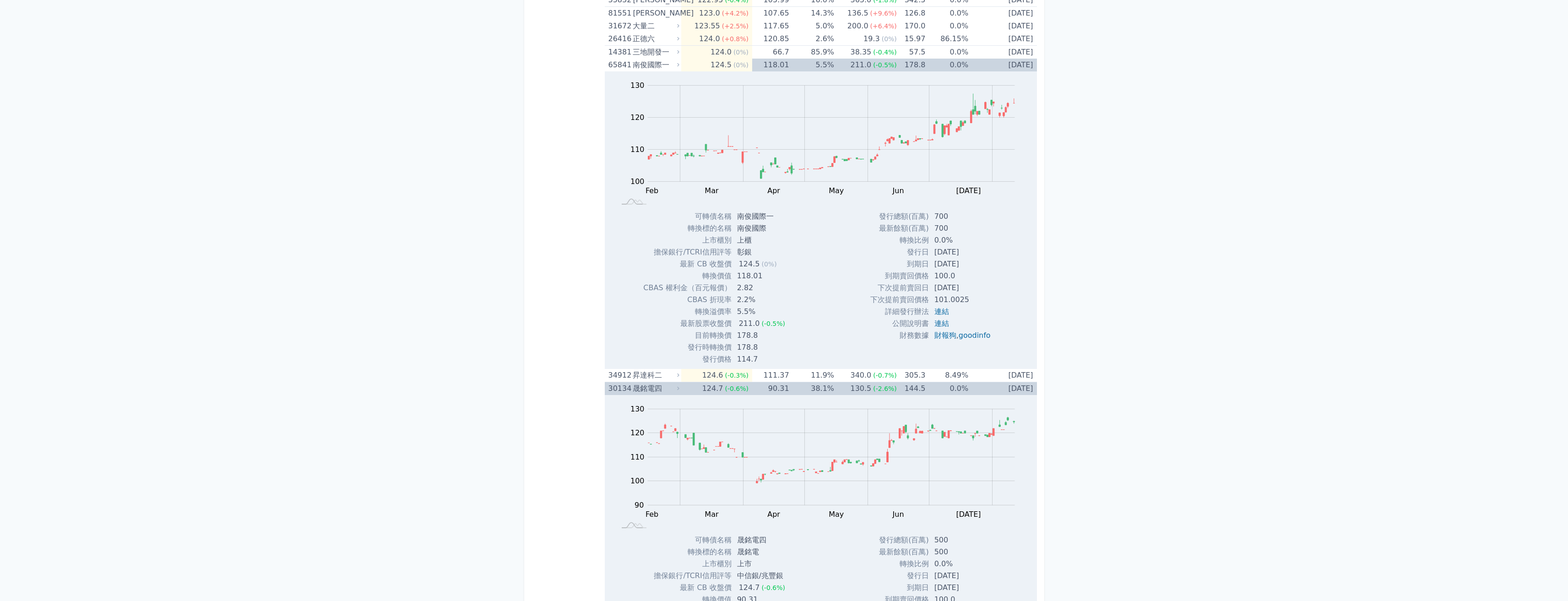
scroll to position [3953, 0]
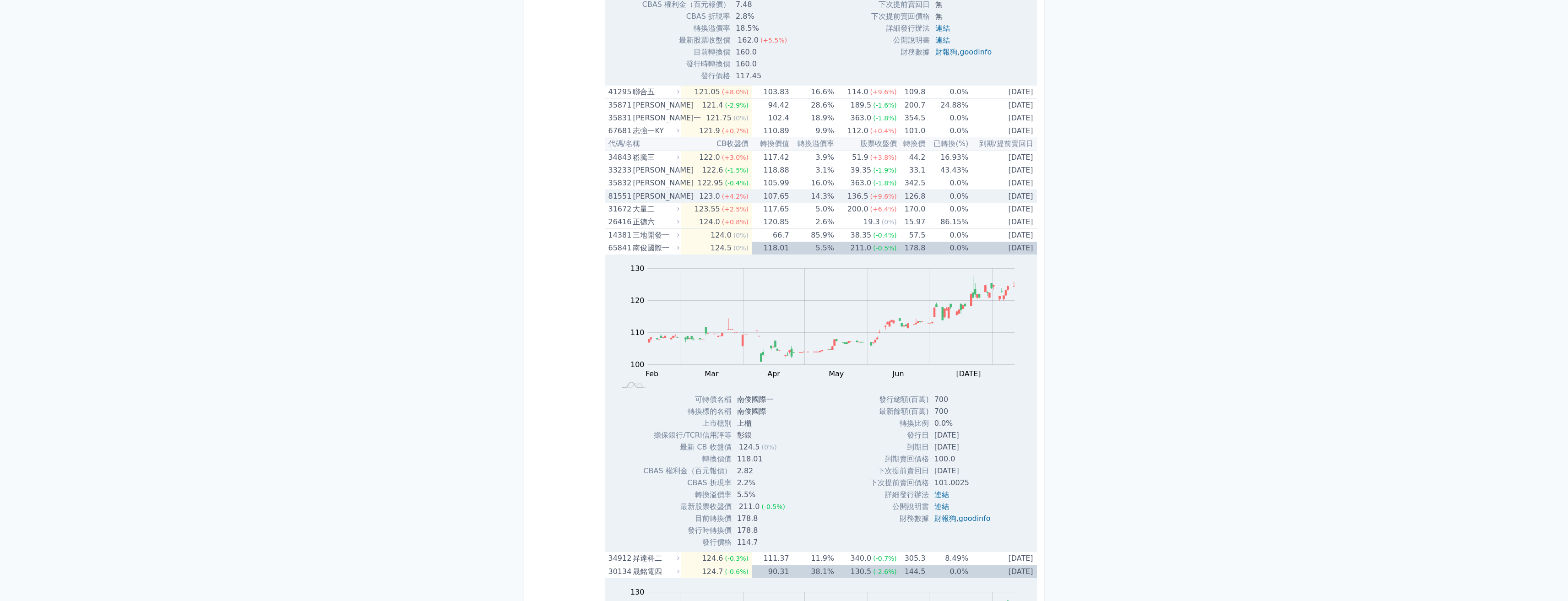
click at [652, 197] on div "[PERSON_NAME]" at bounding box center [655, 196] width 45 height 13
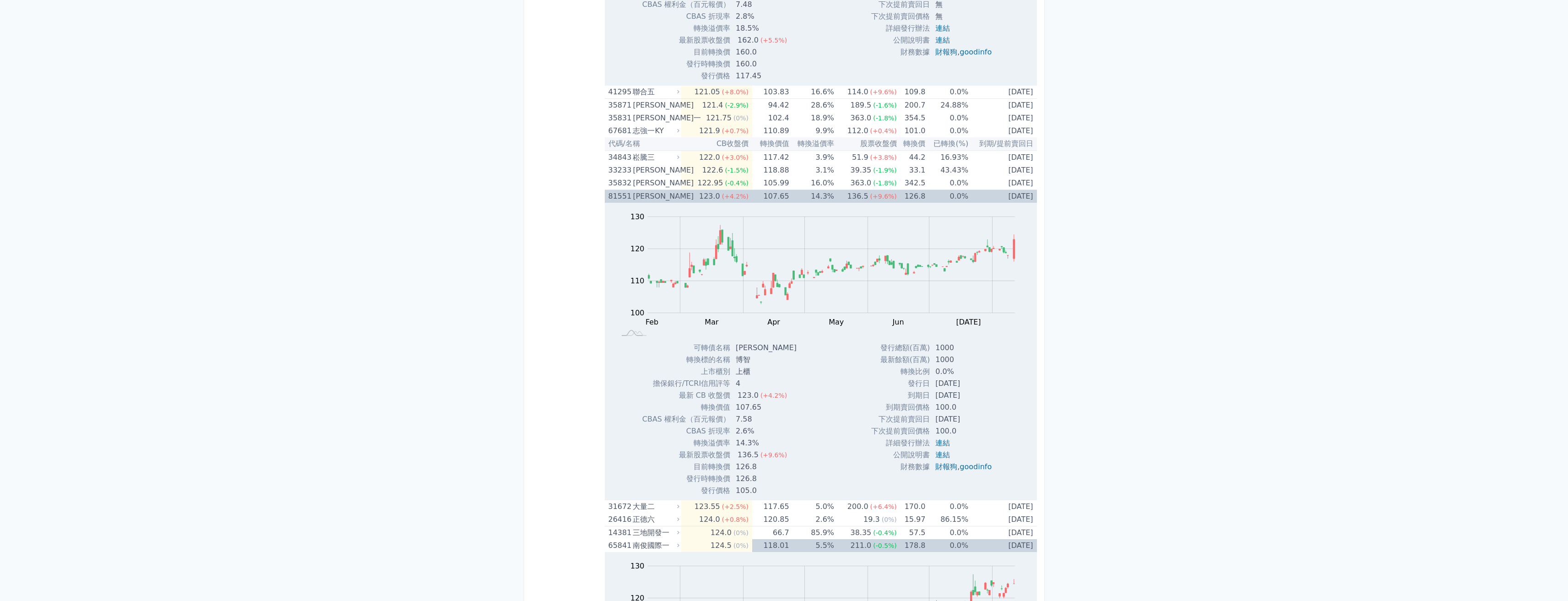
click at [664, 198] on div "[PERSON_NAME]" at bounding box center [655, 196] width 45 height 13
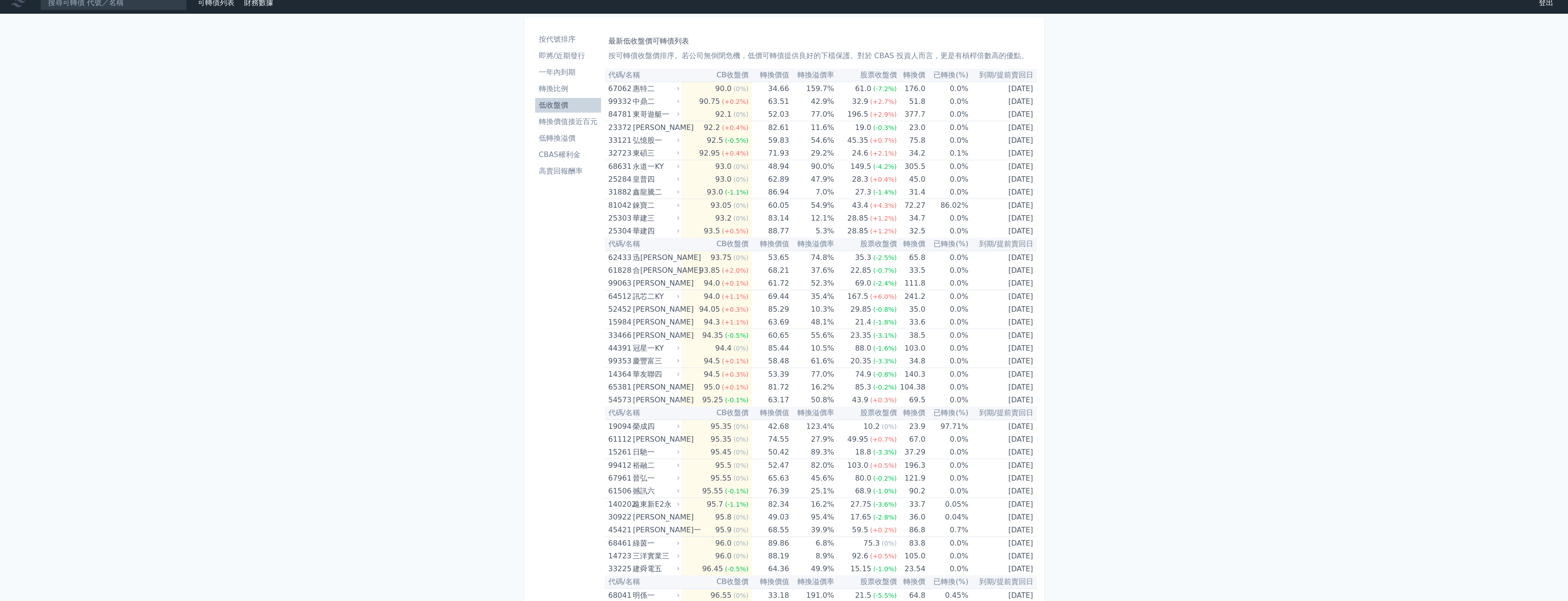
scroll to position [0, 0]
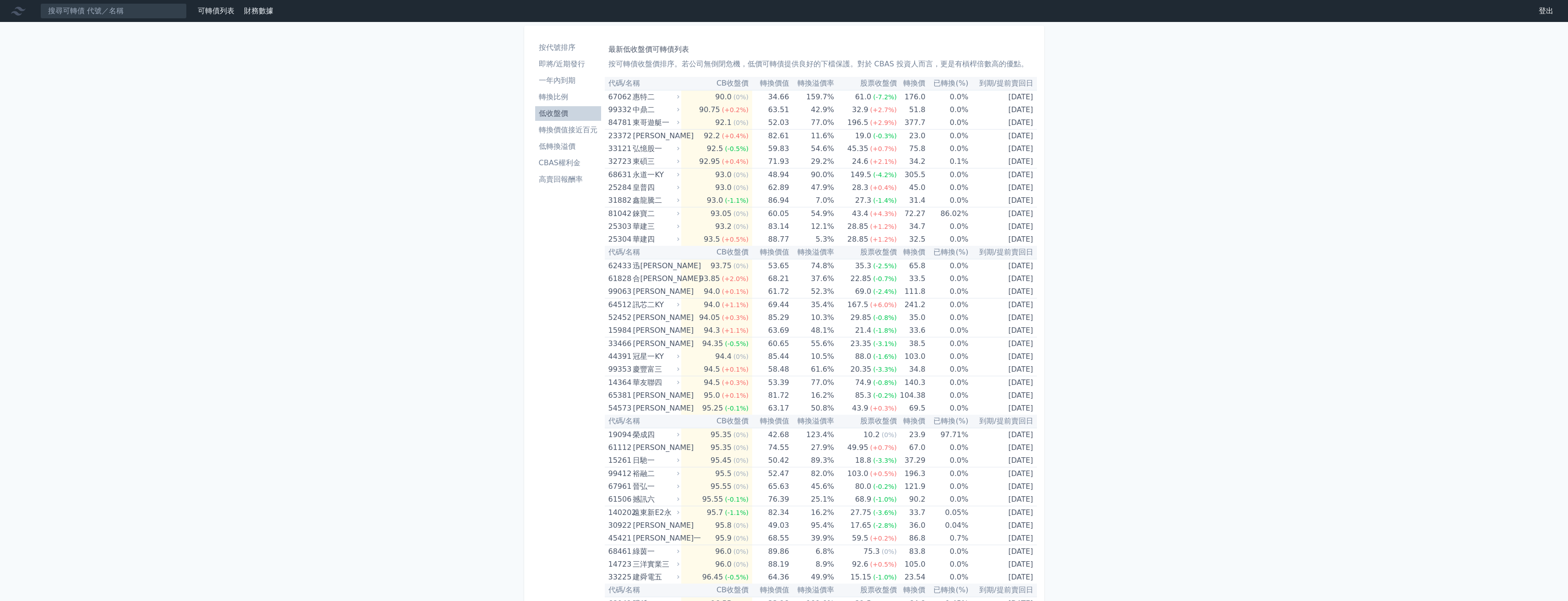
click at [561, 147] on li "低轉換溢價" at bounding box center [568, 146] width 66 height 11
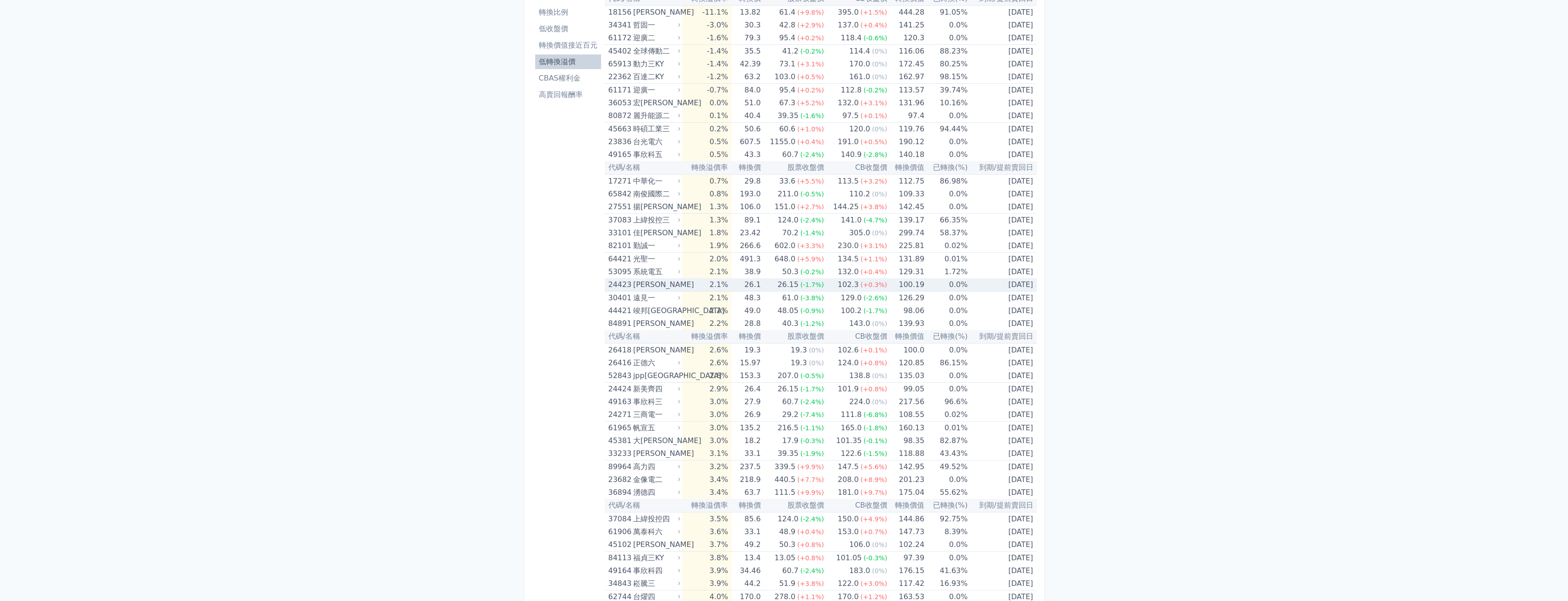
scroll to position [92, 0]
click at [657, 210] on div "上緯投控三" at bounding box center [655, 213] width 45 height 13
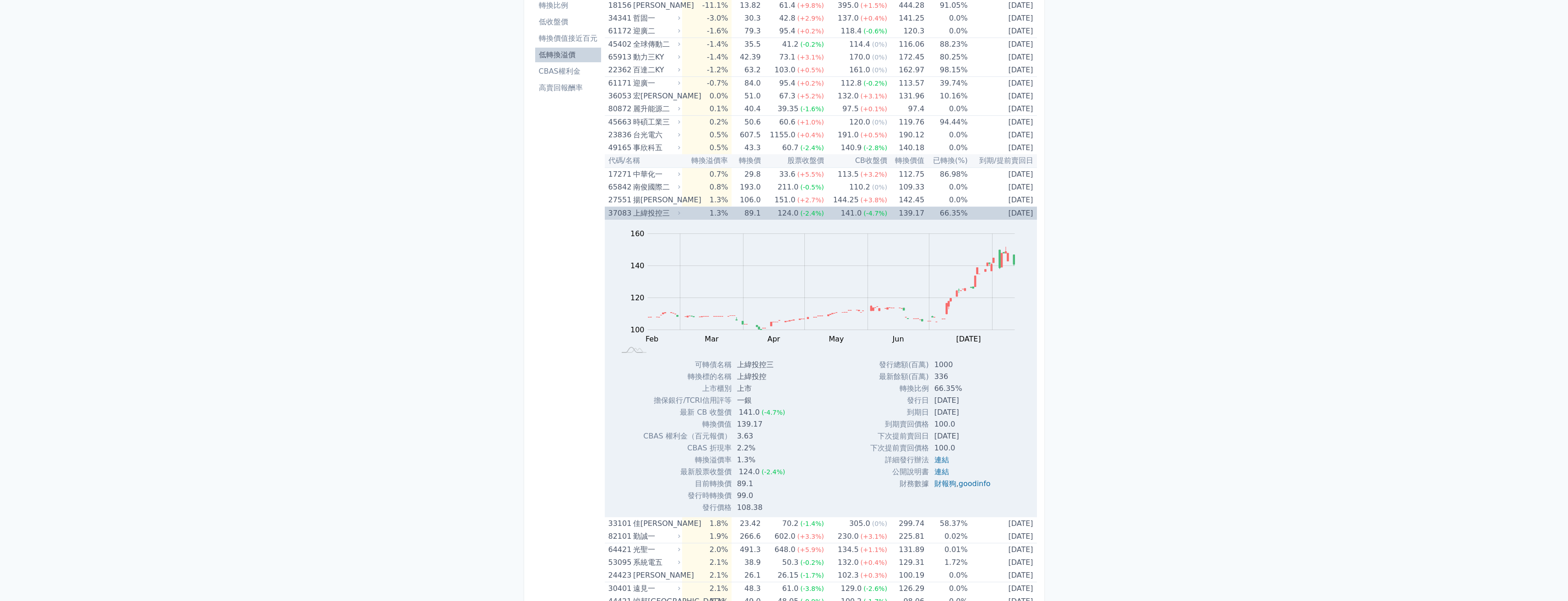
click at [673, 210] on div "上緯投控三" at bounding box center [655, 213] width 45 height 13
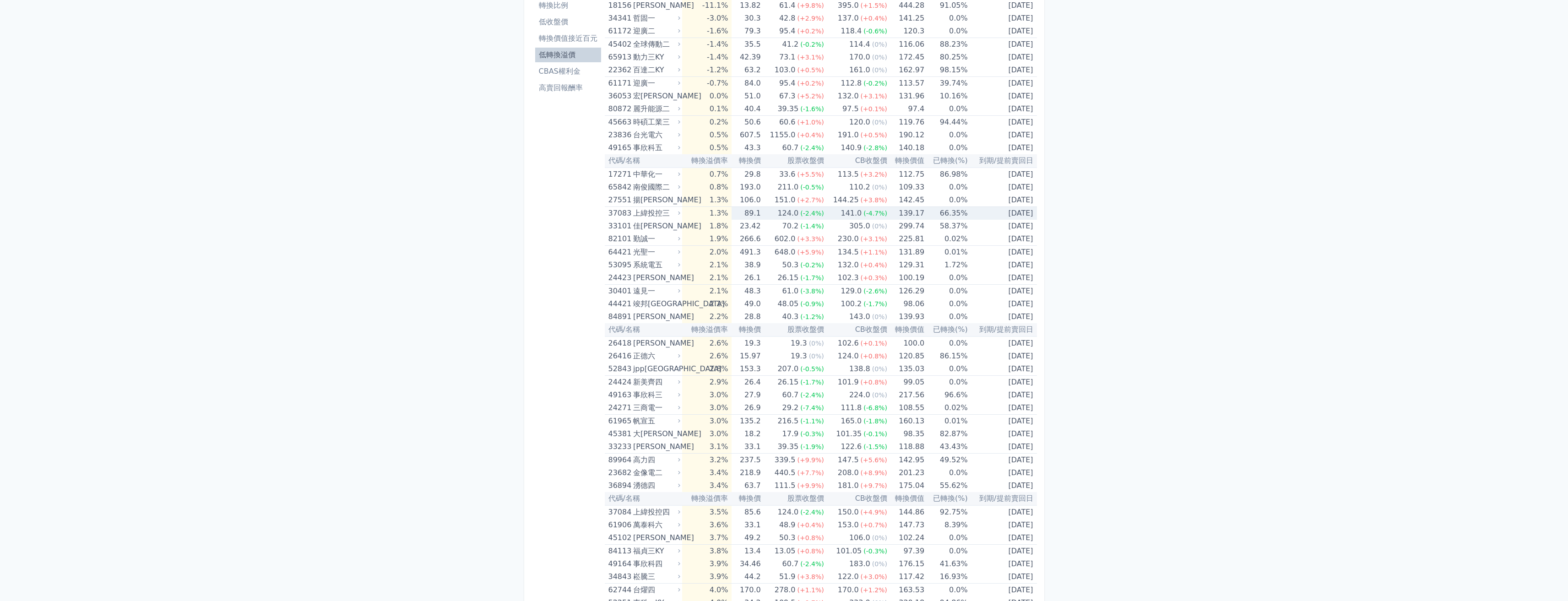
click at [673, 210] on div "上緯投控三" at bounding box center [655, 213] width 45 height 13
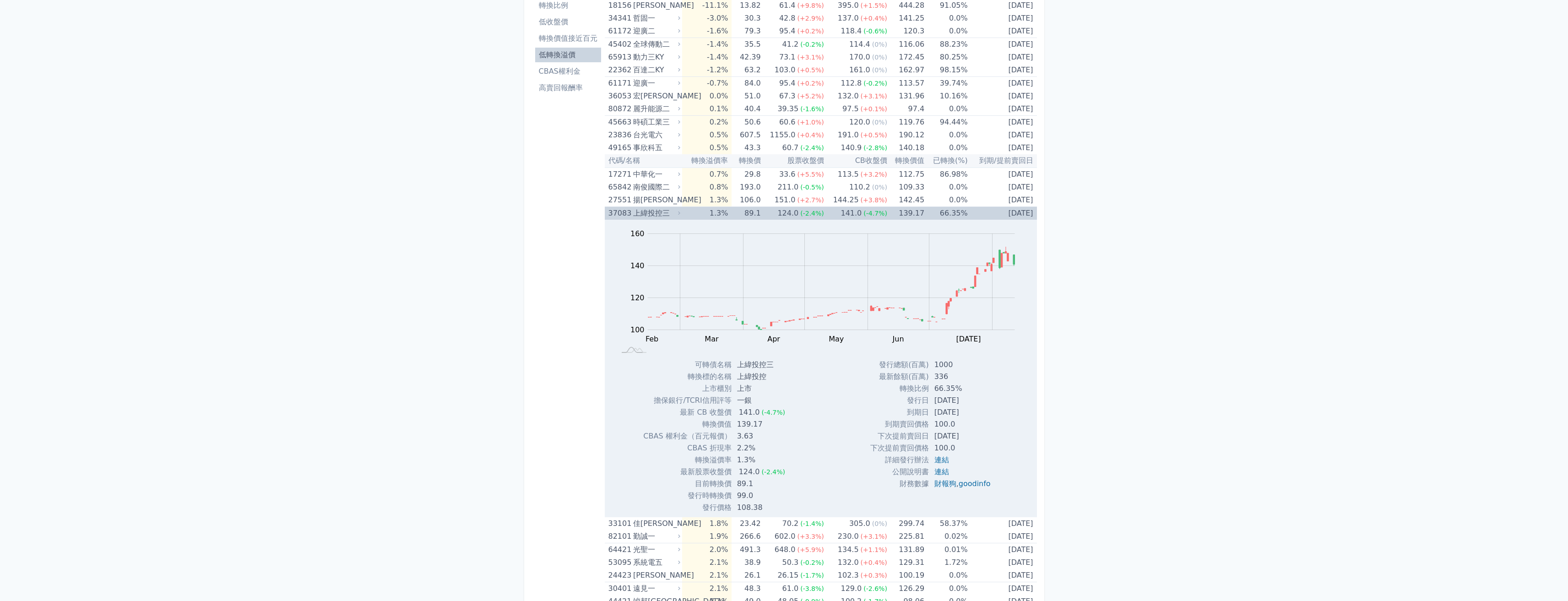
click at [673, 210] on div "上緯投控三" at bounding box center [655, 213] width 45 height 13
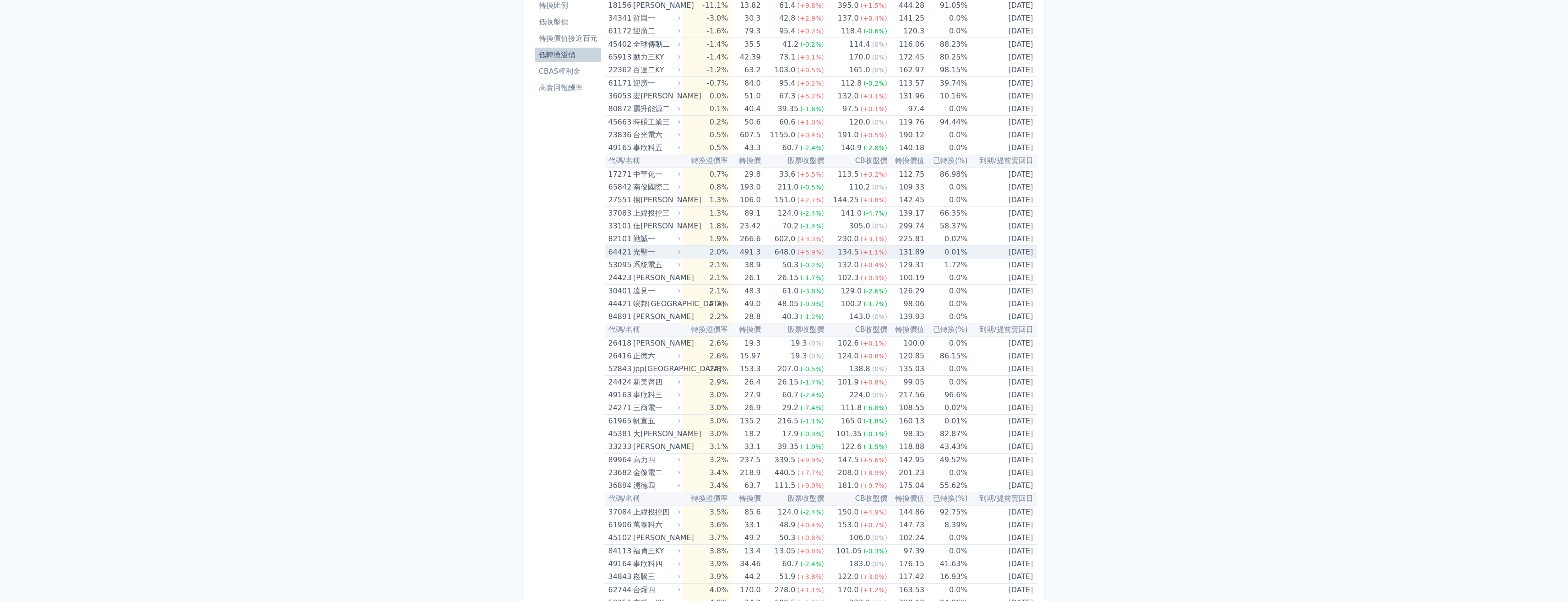
click at [650, 250] on div "光聖一" at bounding box center [655, 253] width 45 height 13
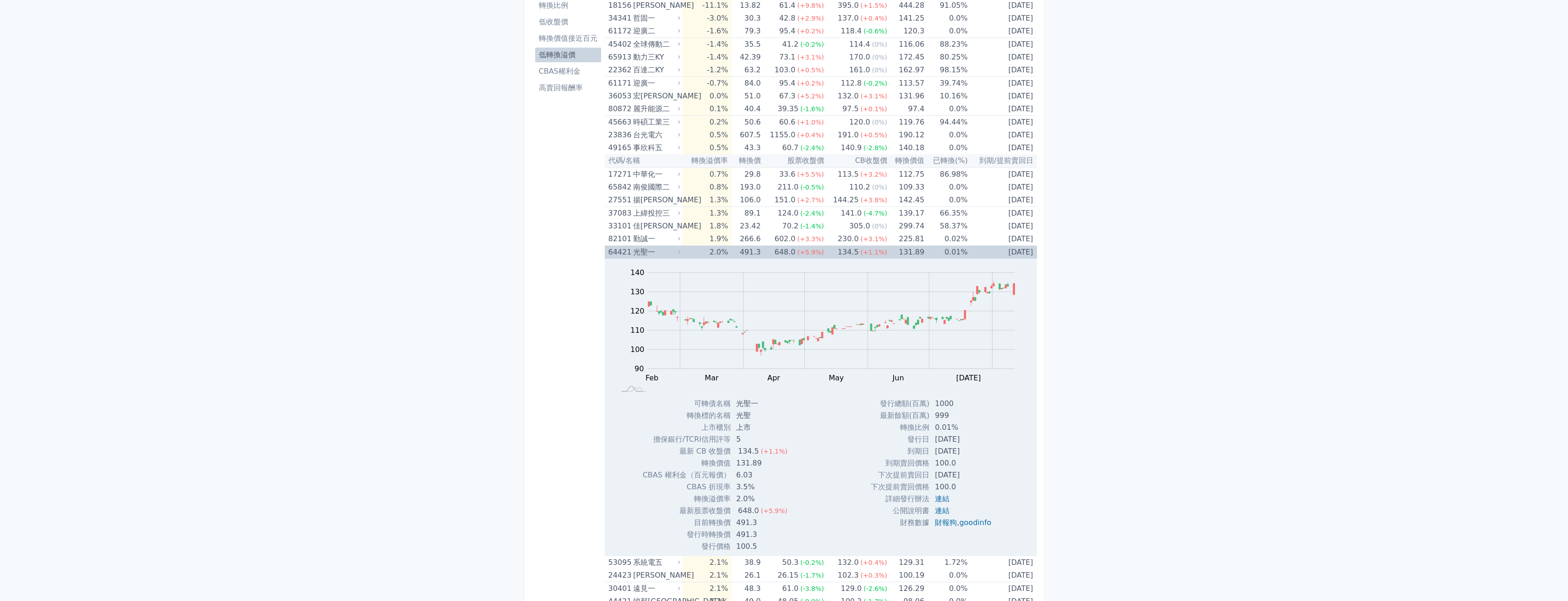
click at [650, 250] on div "光聖一" at bounding box center [655, 253] width 45 height 13
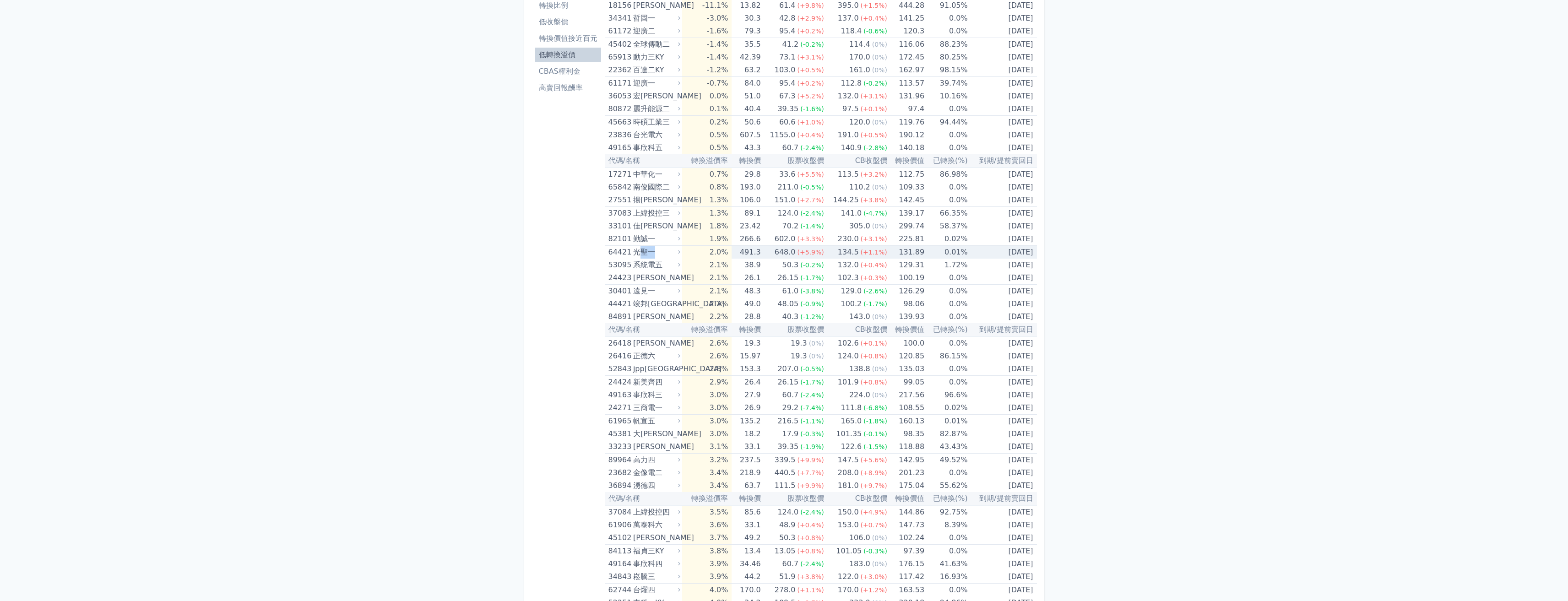
click at [650, 250] on div "光聖一" at bounding box center [655, 253] width 45 height 13
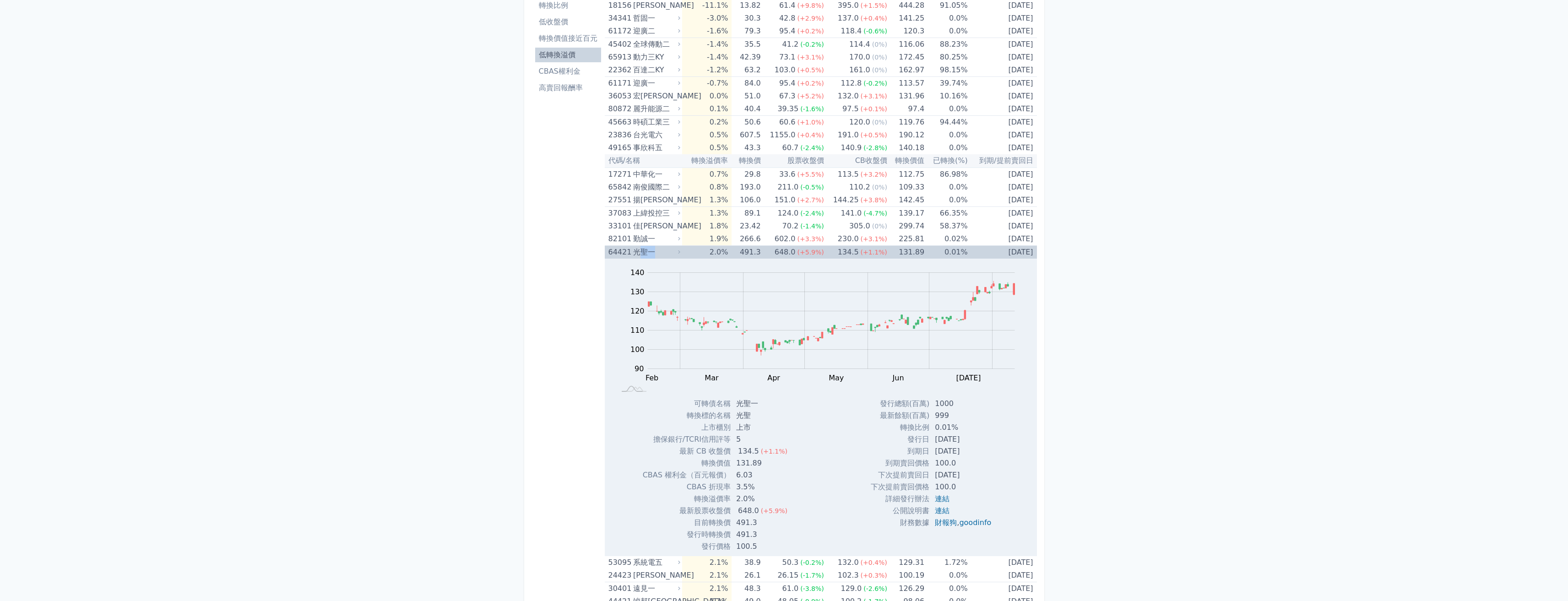
click at [650, 250] on div "光聖一" at bounding box center [655, 253] width 45 height 13
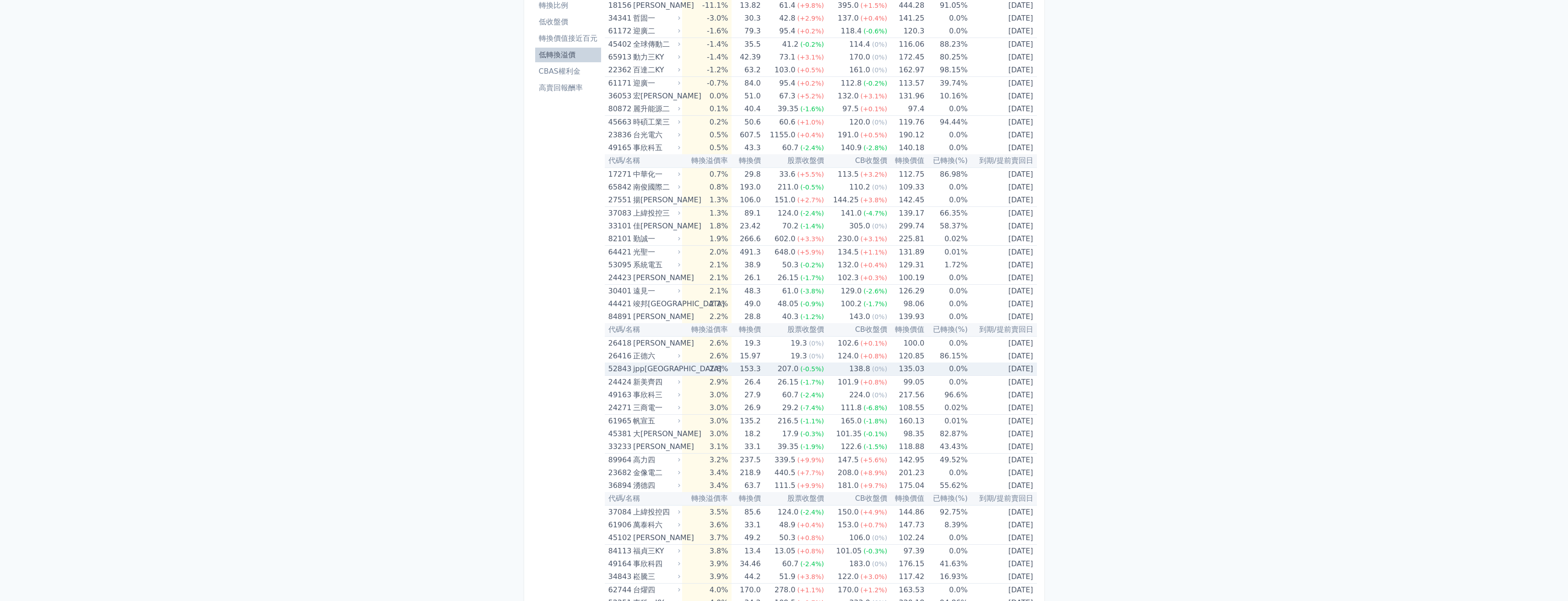
click at [646, 367] on div "jpp[GEOGRAPHIC_DATA]" at bounding box center [655, 369] width 45 height 13
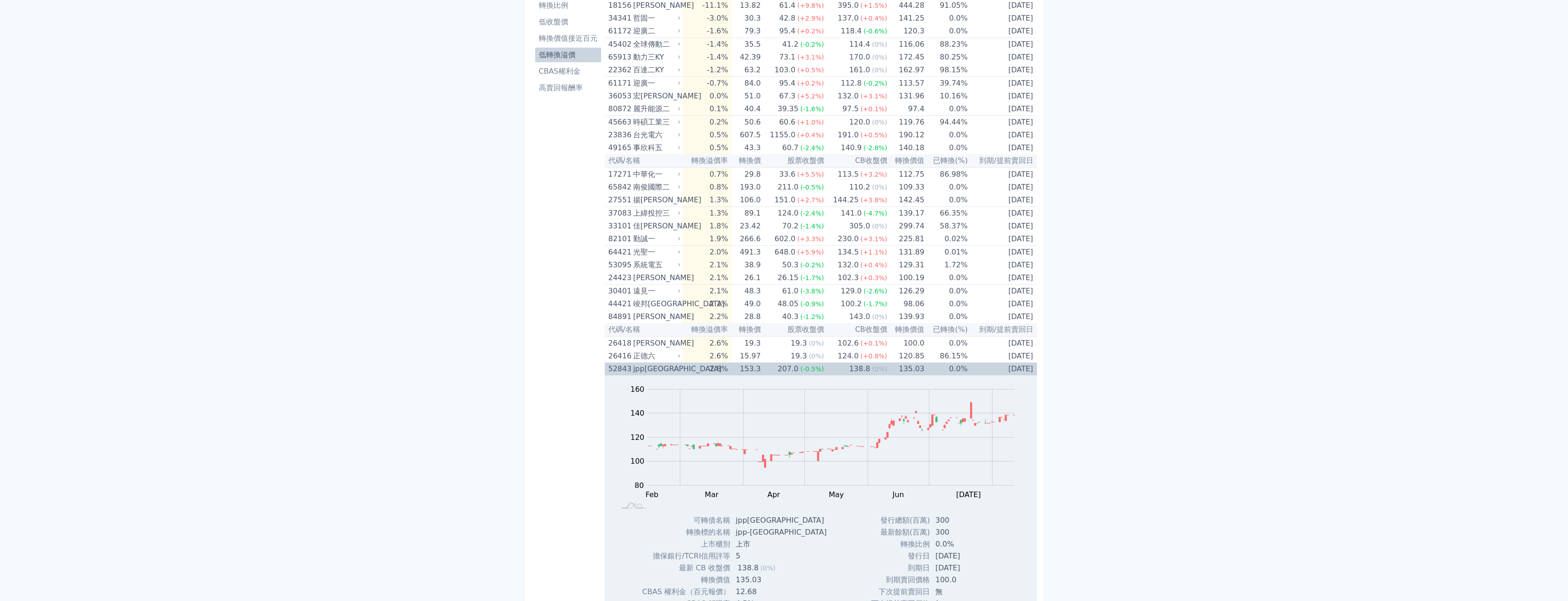
click at [645, 367] on div "jpp[GEOGRAPHIC_DATA]" at bounding box center [655, 369] width 45 height 13
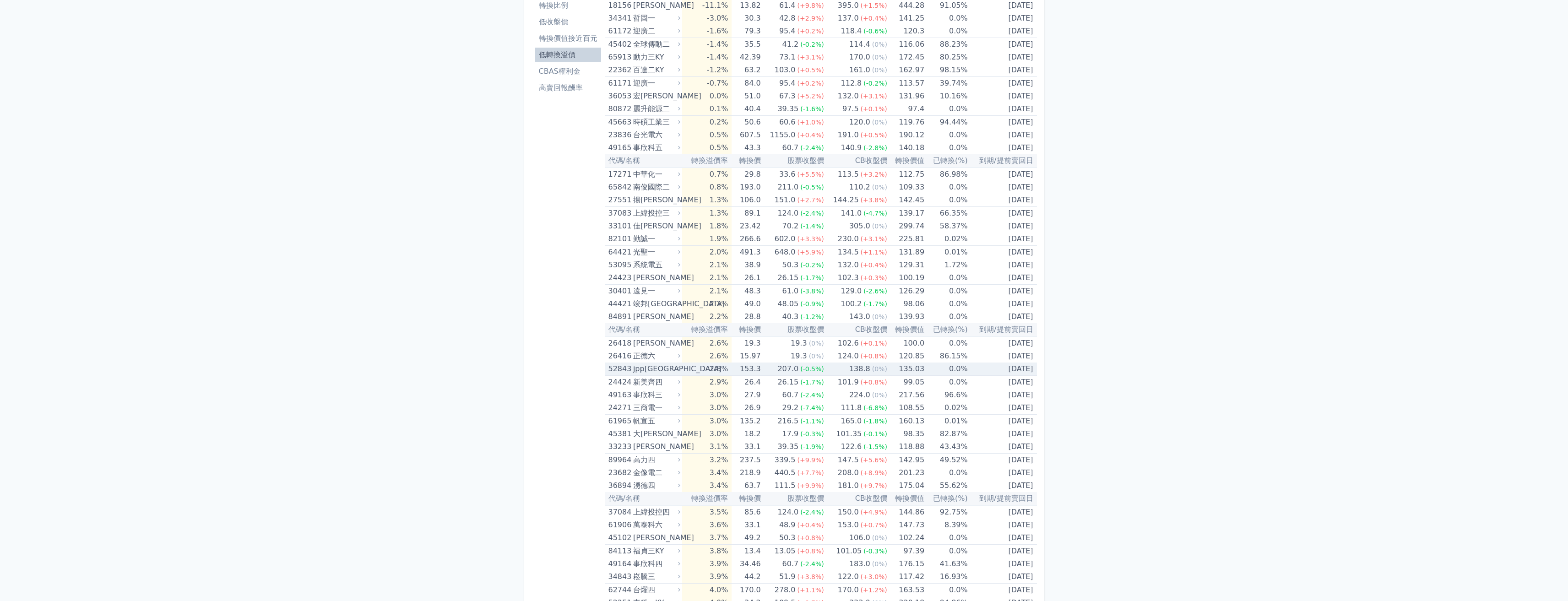
click at [660, 367] on div "jpp[GEOGRAPHIC_DATA]" at bounding box center [655, 369] width 45 height 13
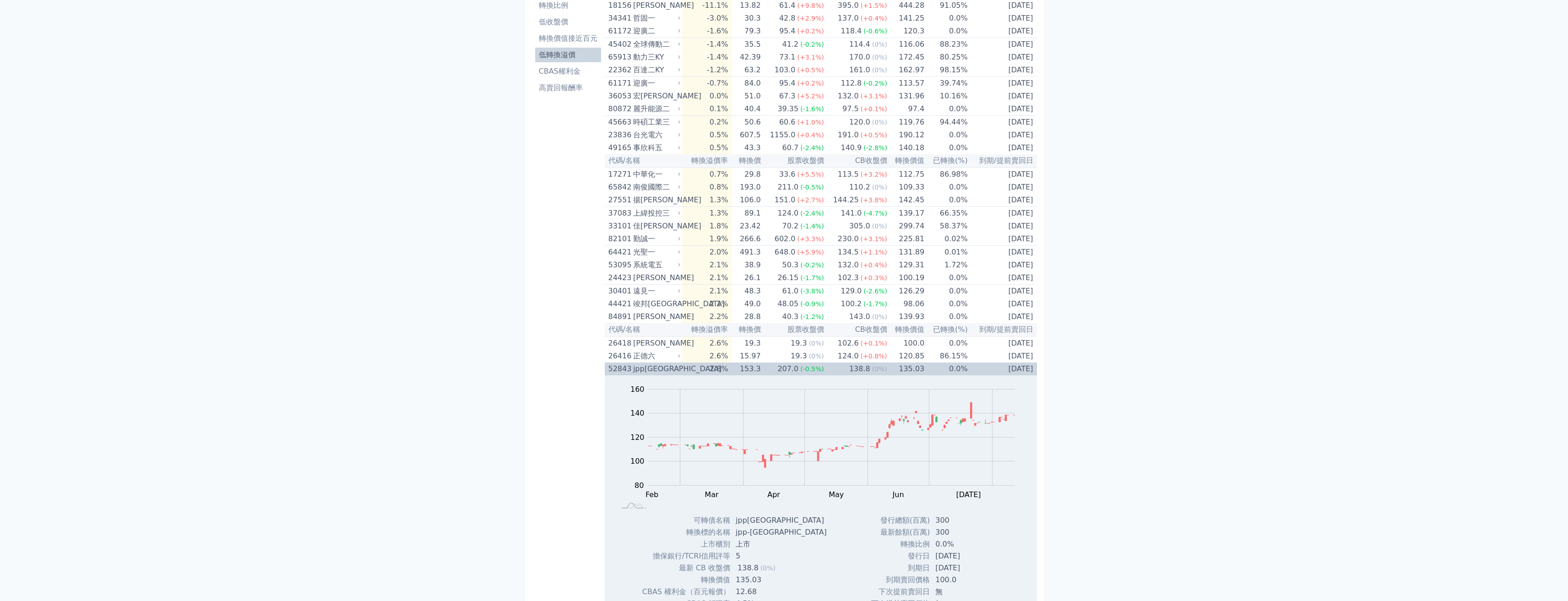
click at [660, 367] on div "jpp[GEOGRAPHIC_DATA]" at bounding box center [655, 369] width 45 height 13
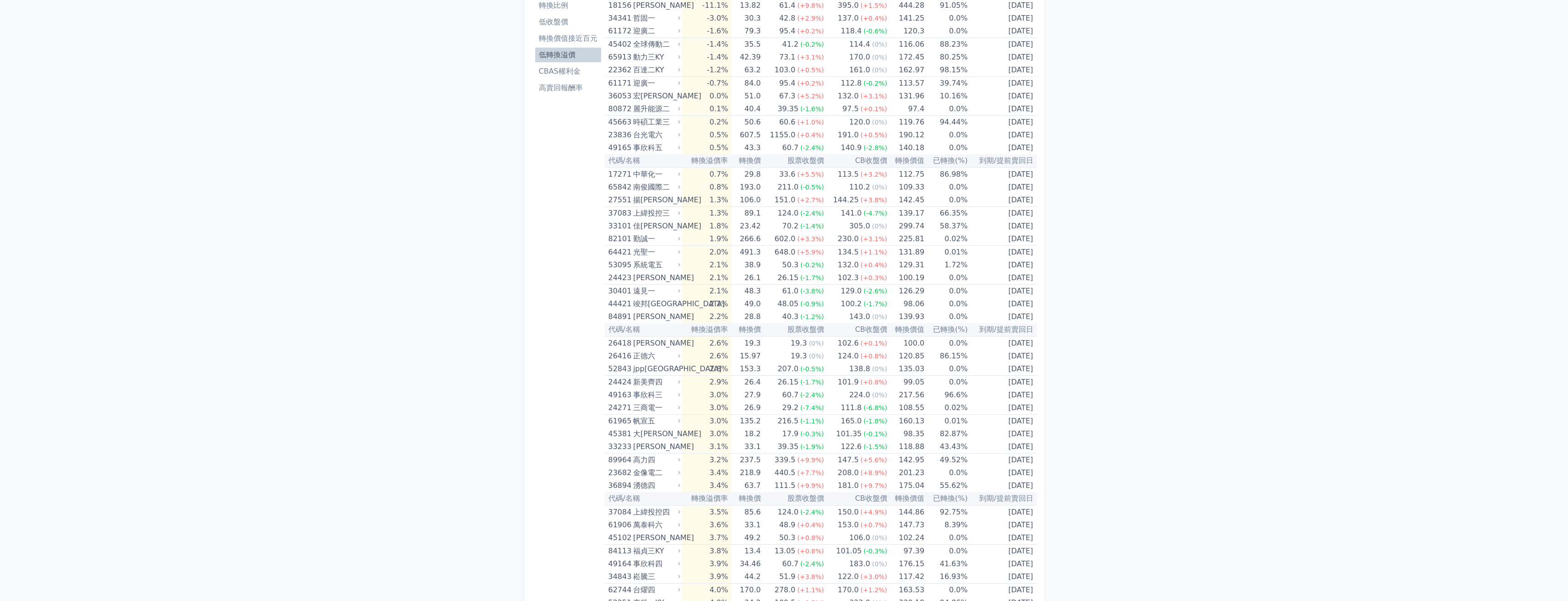
click at [656, 513] on div "上緯投控四" at bounding box center [655, 513] width 45 height 13
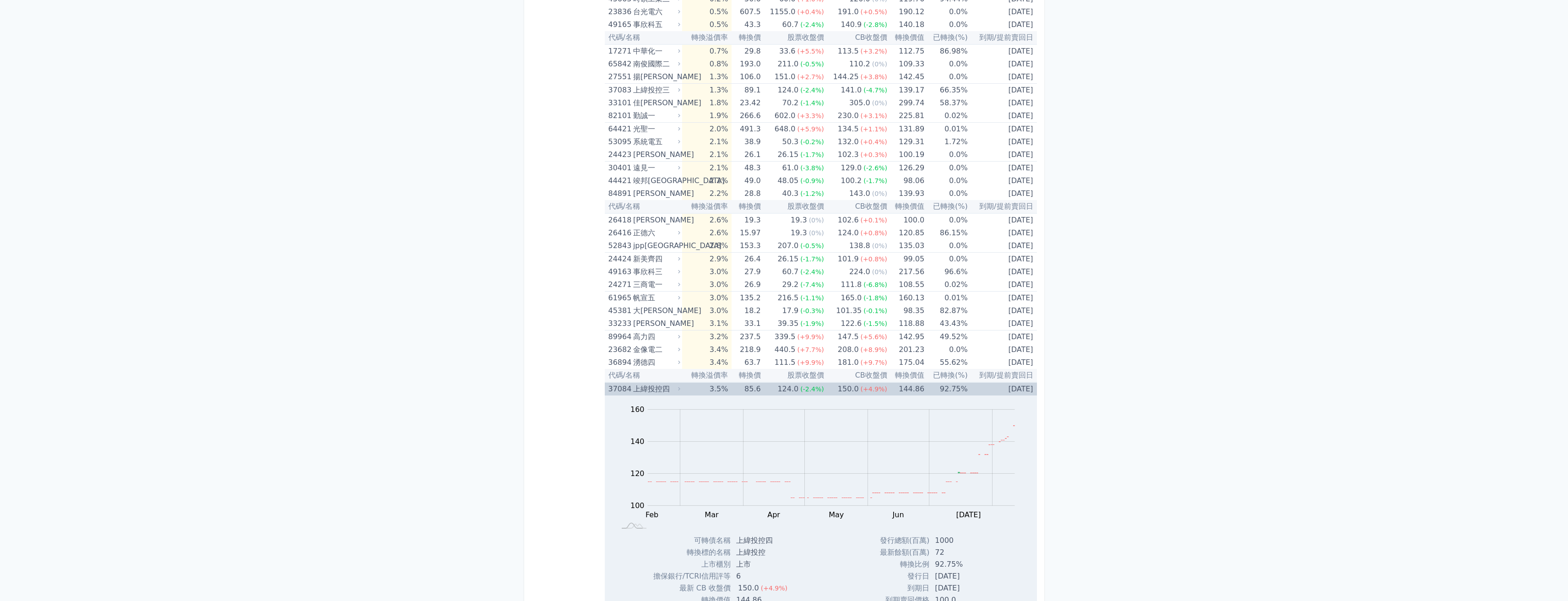
scroll to position [229, 0]
